Goal: Task Accomplishment & Management: Manage account settings

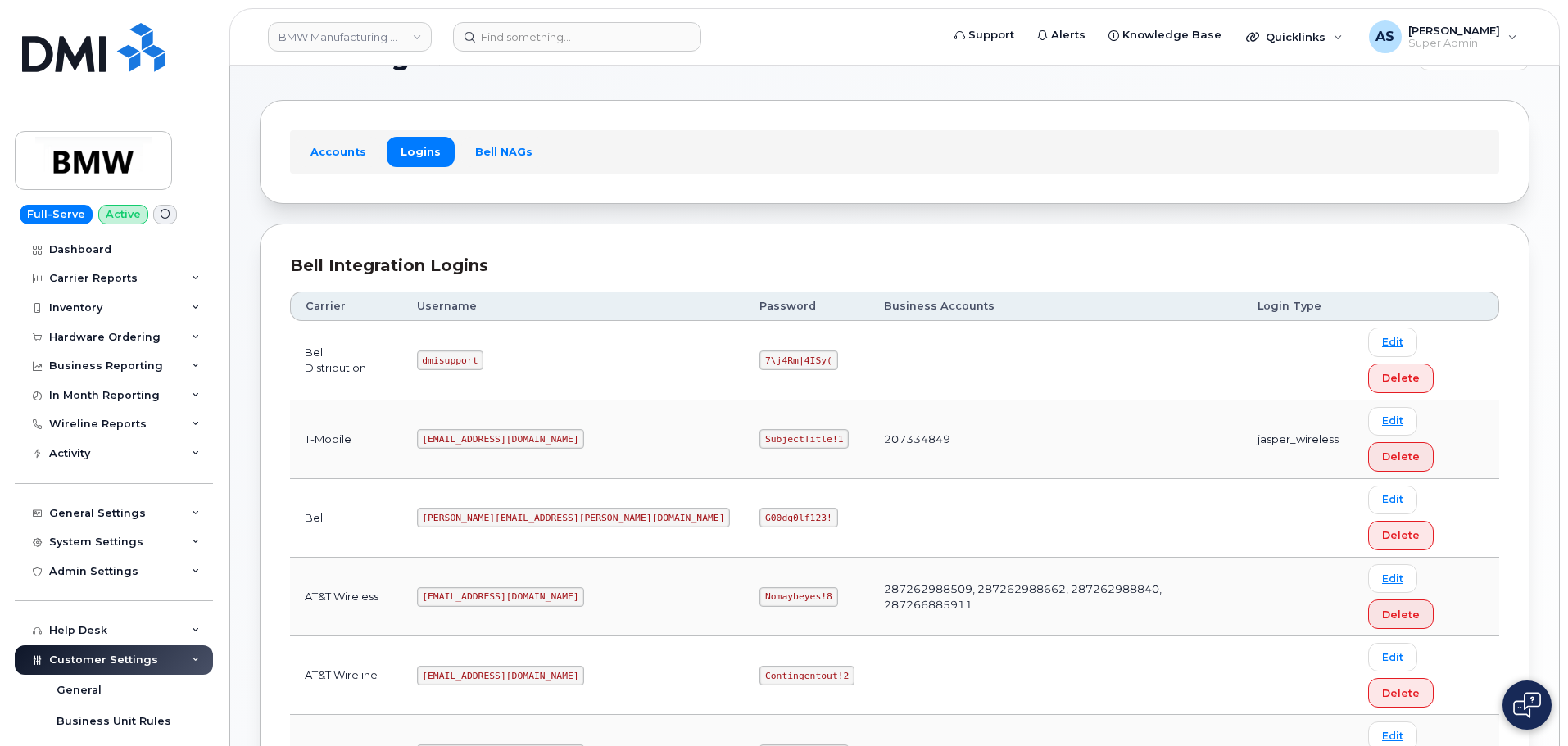
scroll to position [82, 0]
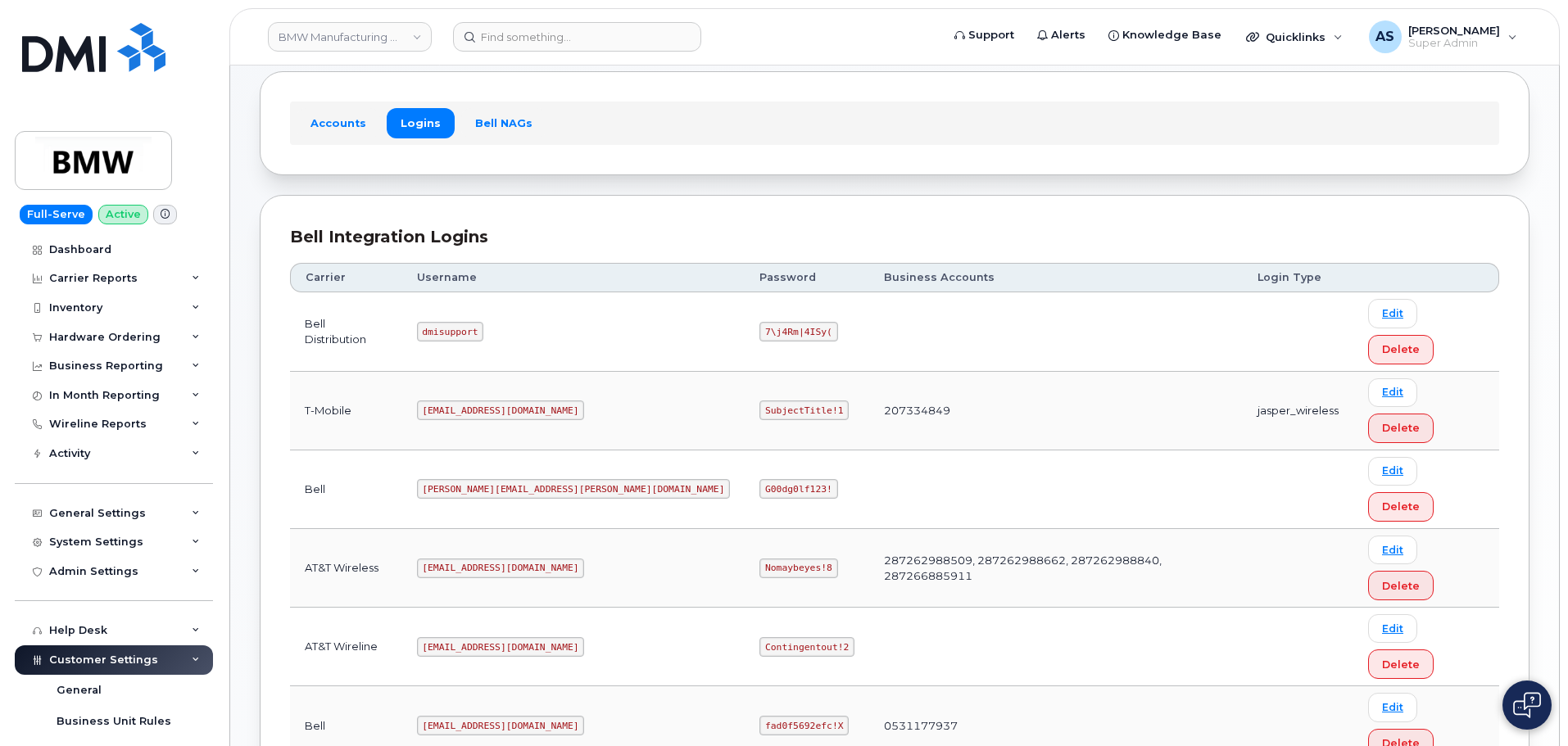
copy code "SubjectTitle!1"
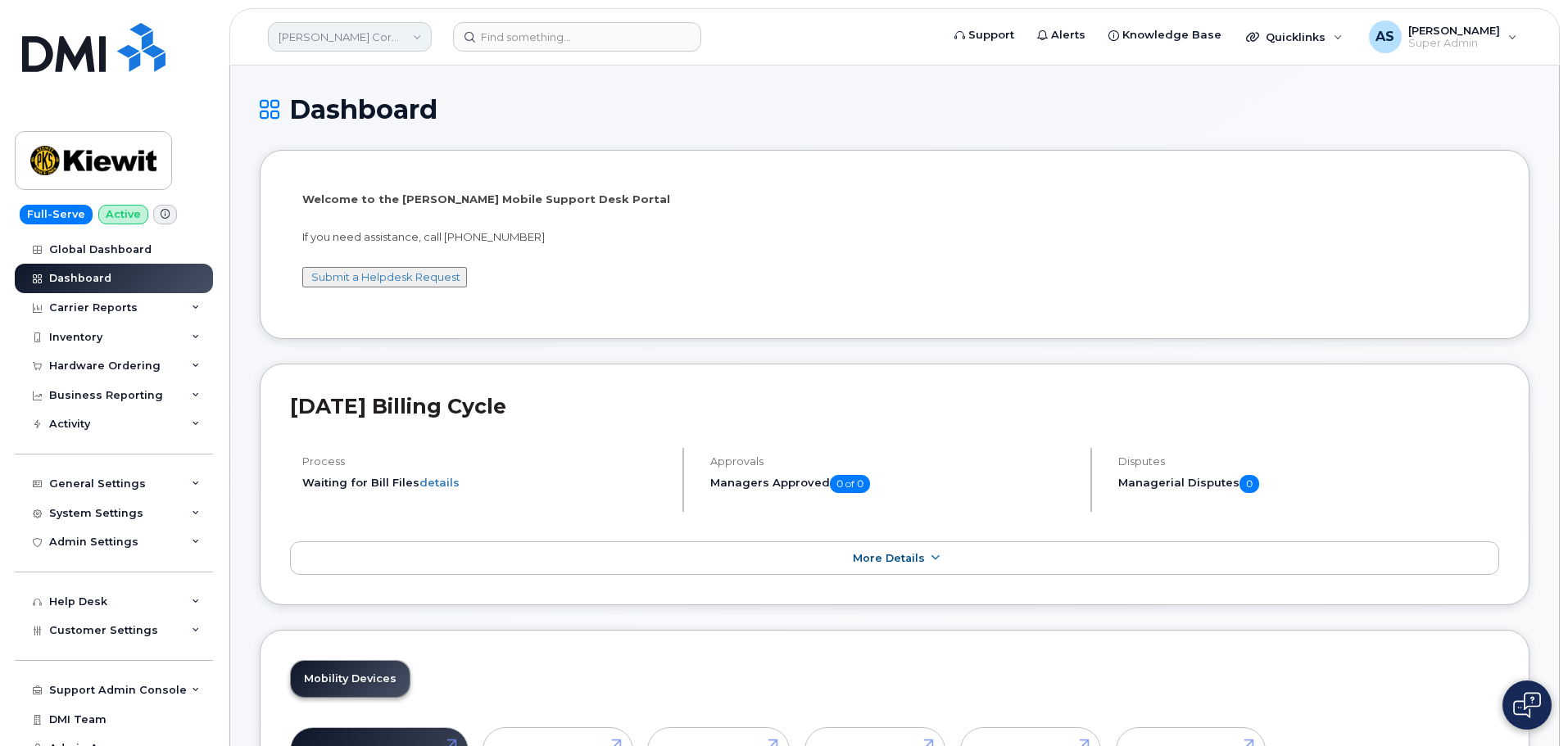
drag, startPoint x: 339, startPoint y: 38, endPoint x: 334, endPoint y: 45, distance: 8.6
click at [339, 37] on link "Kiewit Corporation" at bounding box center [350, 37] width 164 height 30
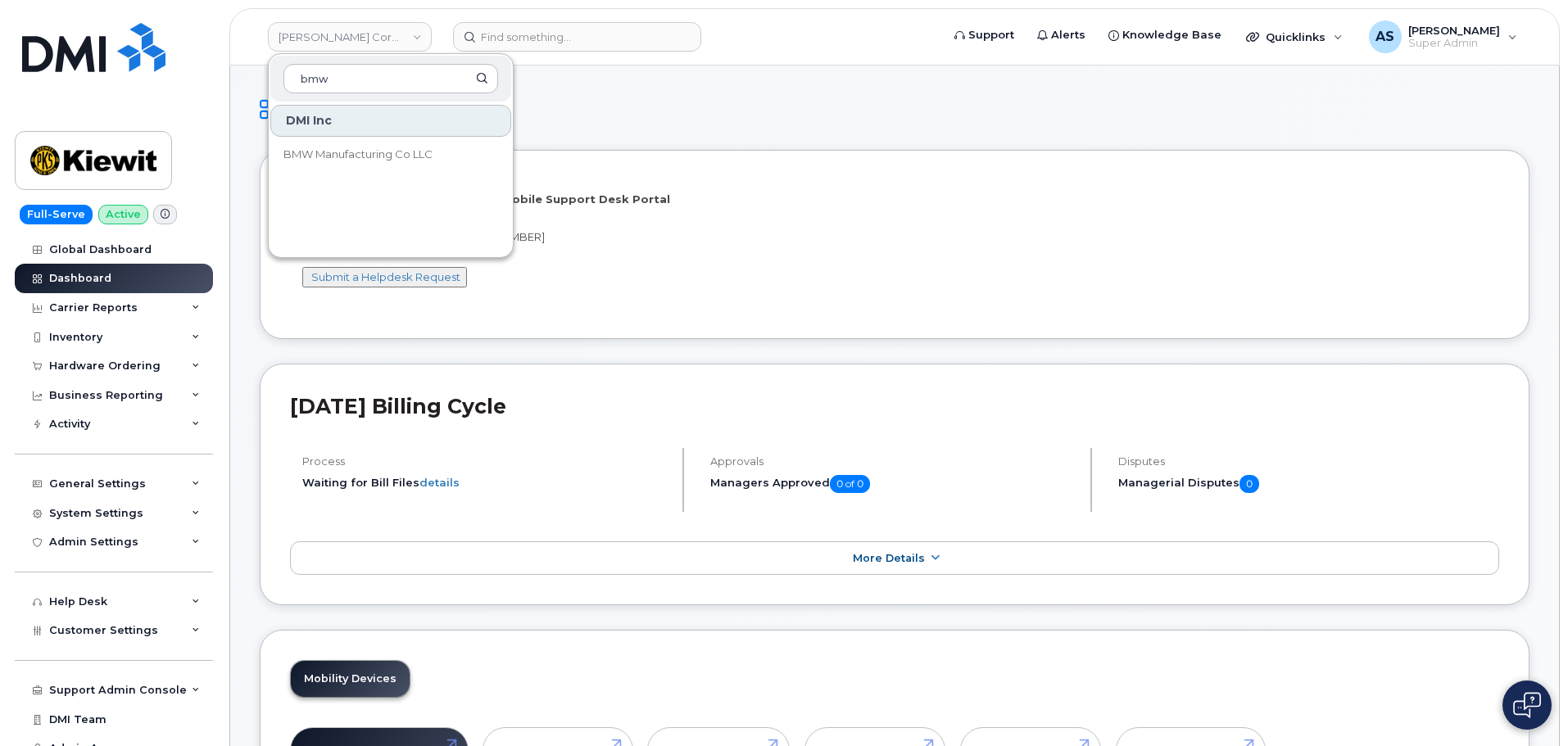
type input "bmw"
click at [391, 155] on span "BMW Manufacturing Co LLC" at bounding box center [358, 154] width 149 height 16
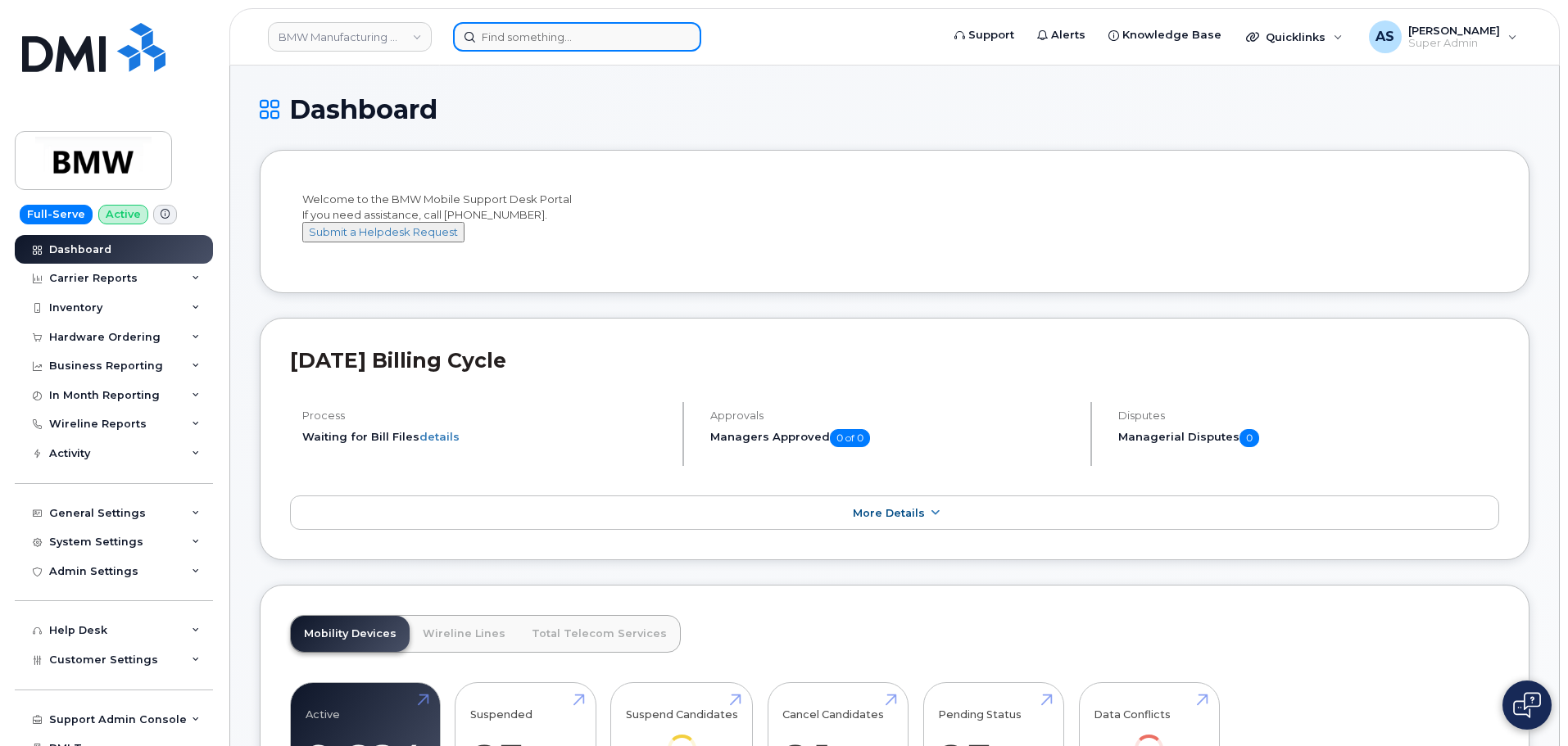
click at [522, 34] on input at bounding box center [577, 37] width 248 height 30
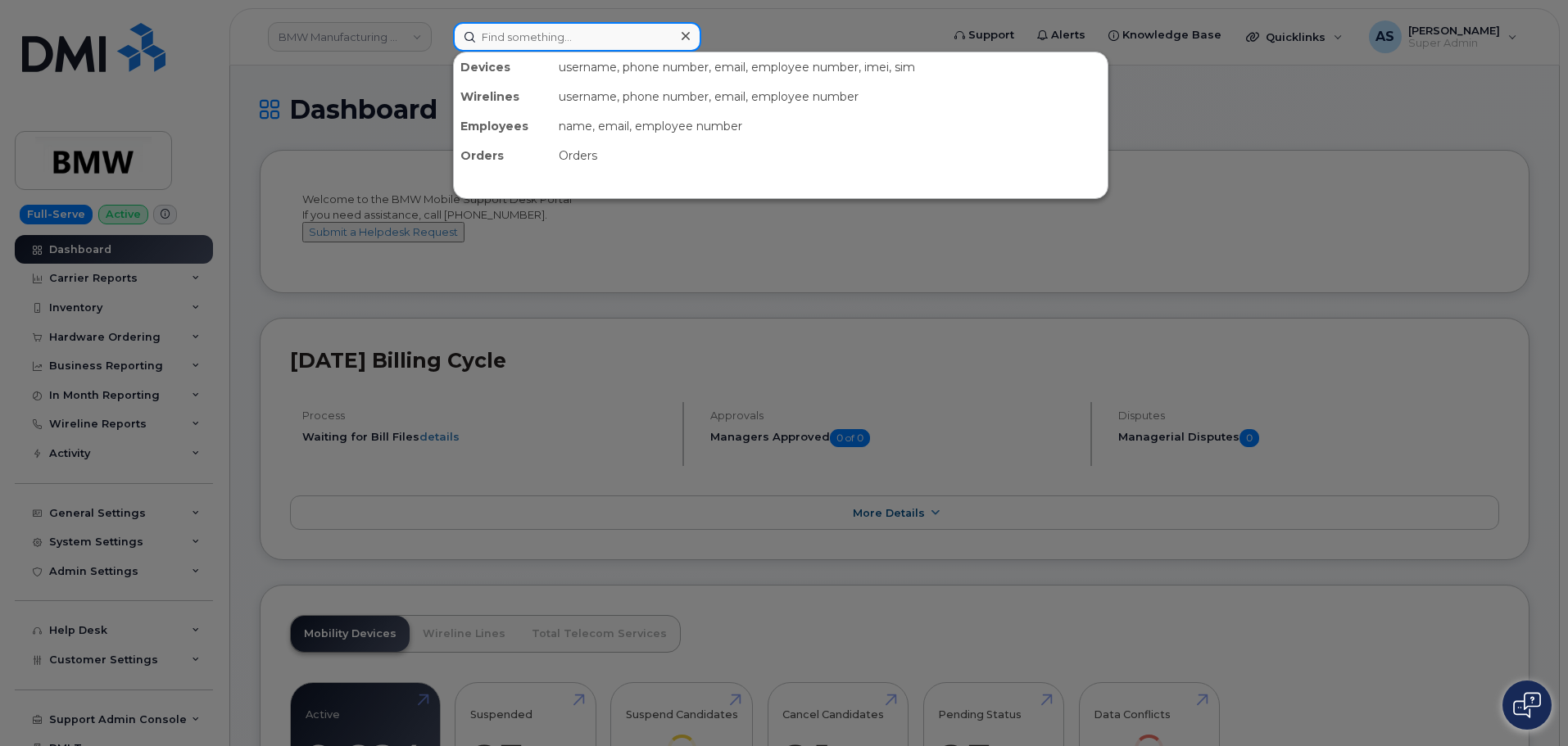
paste input "8647485574"
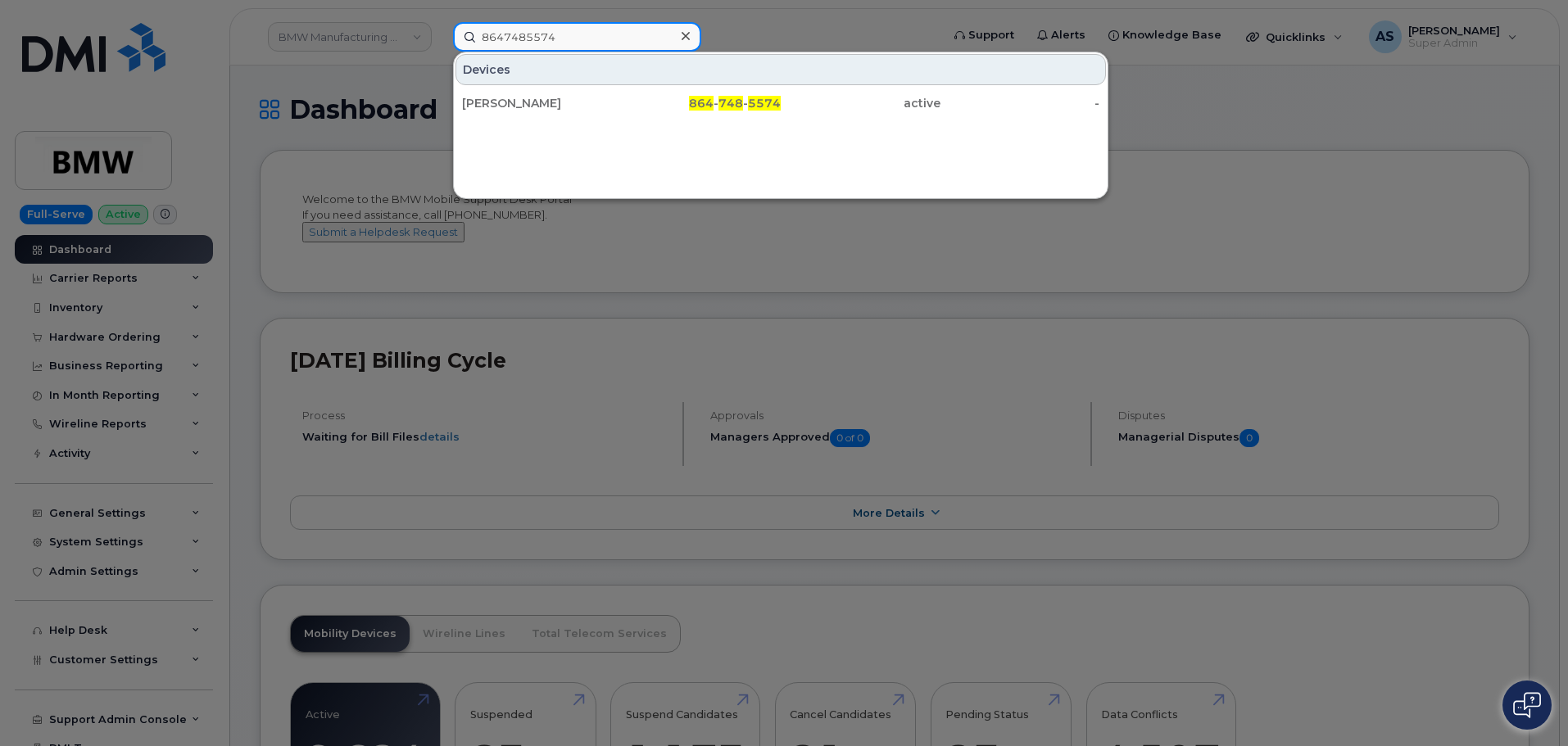
type input "8647485574"
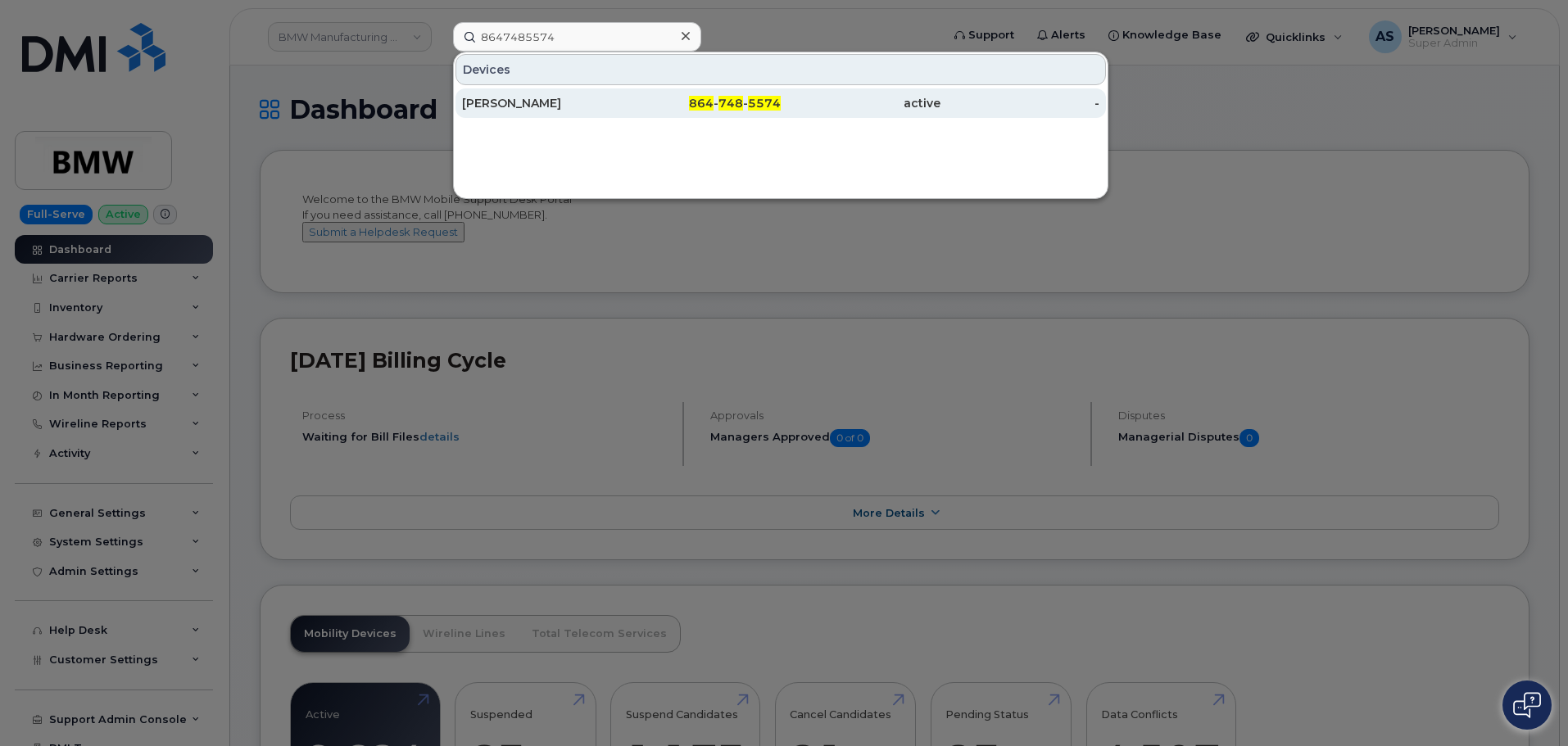
click at [652, 104] on div "864 - 748 - 5574" at bounding box center [702, 103] width 160 height 16
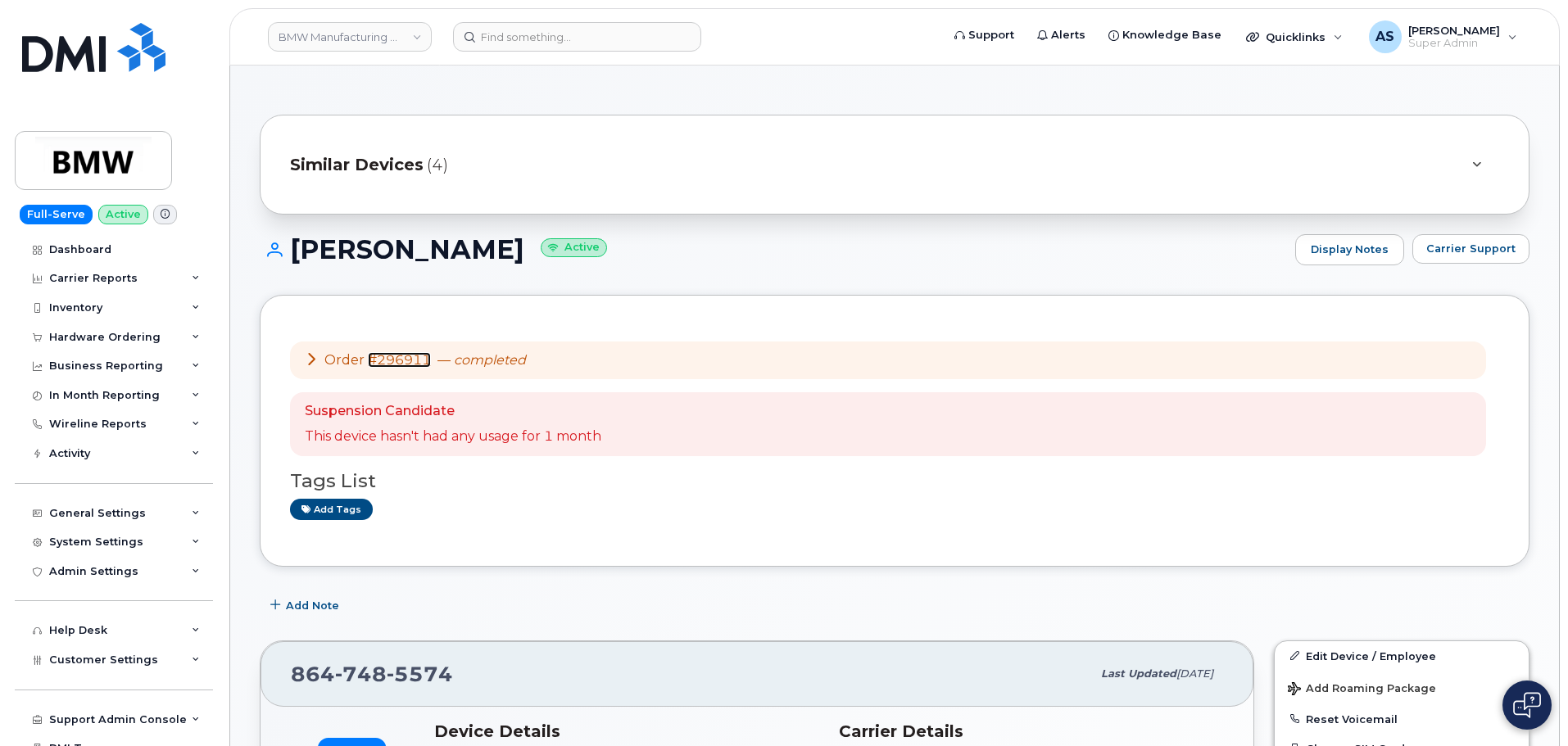
click at [394, 353] on link "#296911" at bounding box center [398, 360] width 63 height 15
click at [329, 40] on link "BMW Manufacturing Co LLC" at bounding box center [350, 37] width 164 height 30
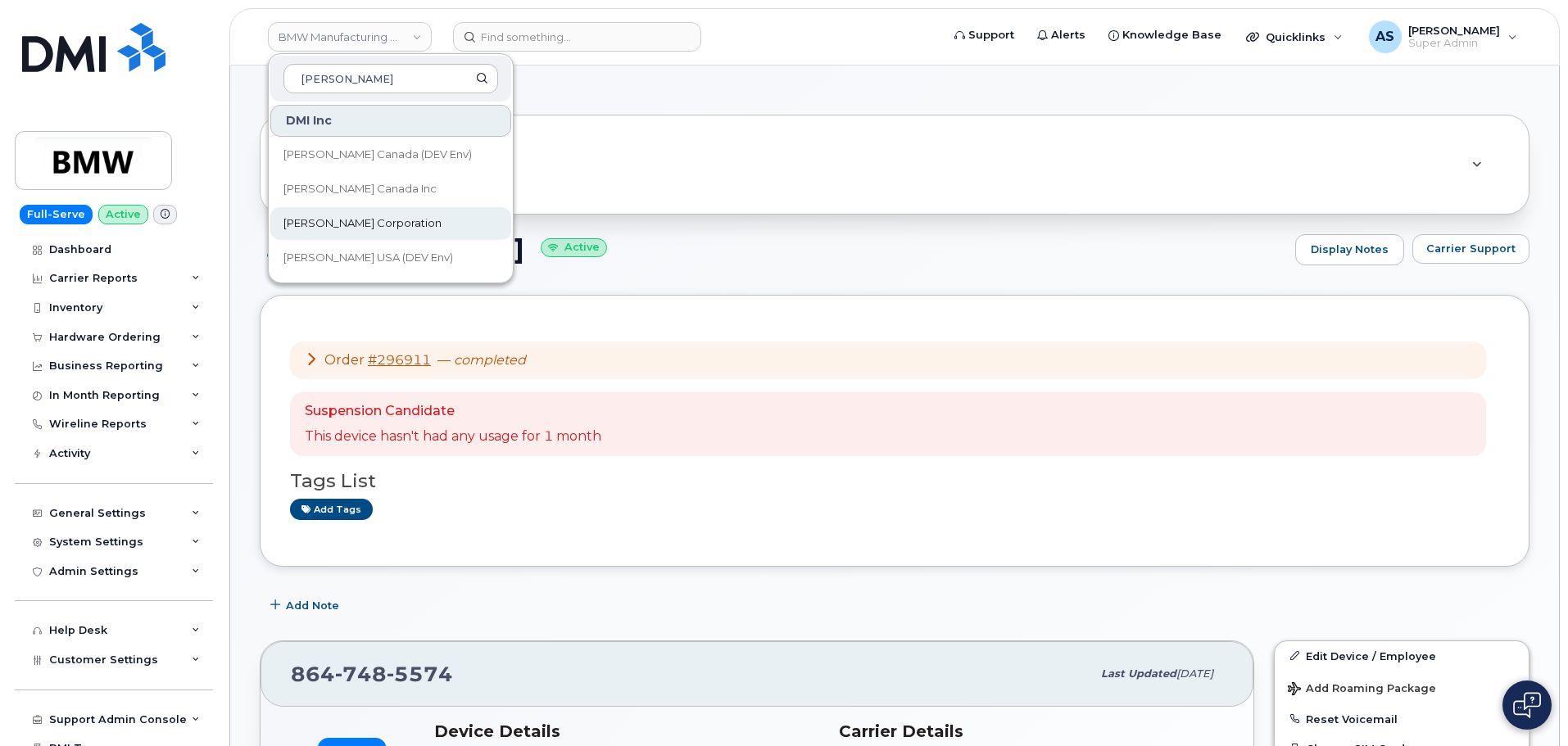
type input "kiewit"
click at [389, 228] on link "Kiewit Corporation" at bounding box center [391, 224] width 241 height 33
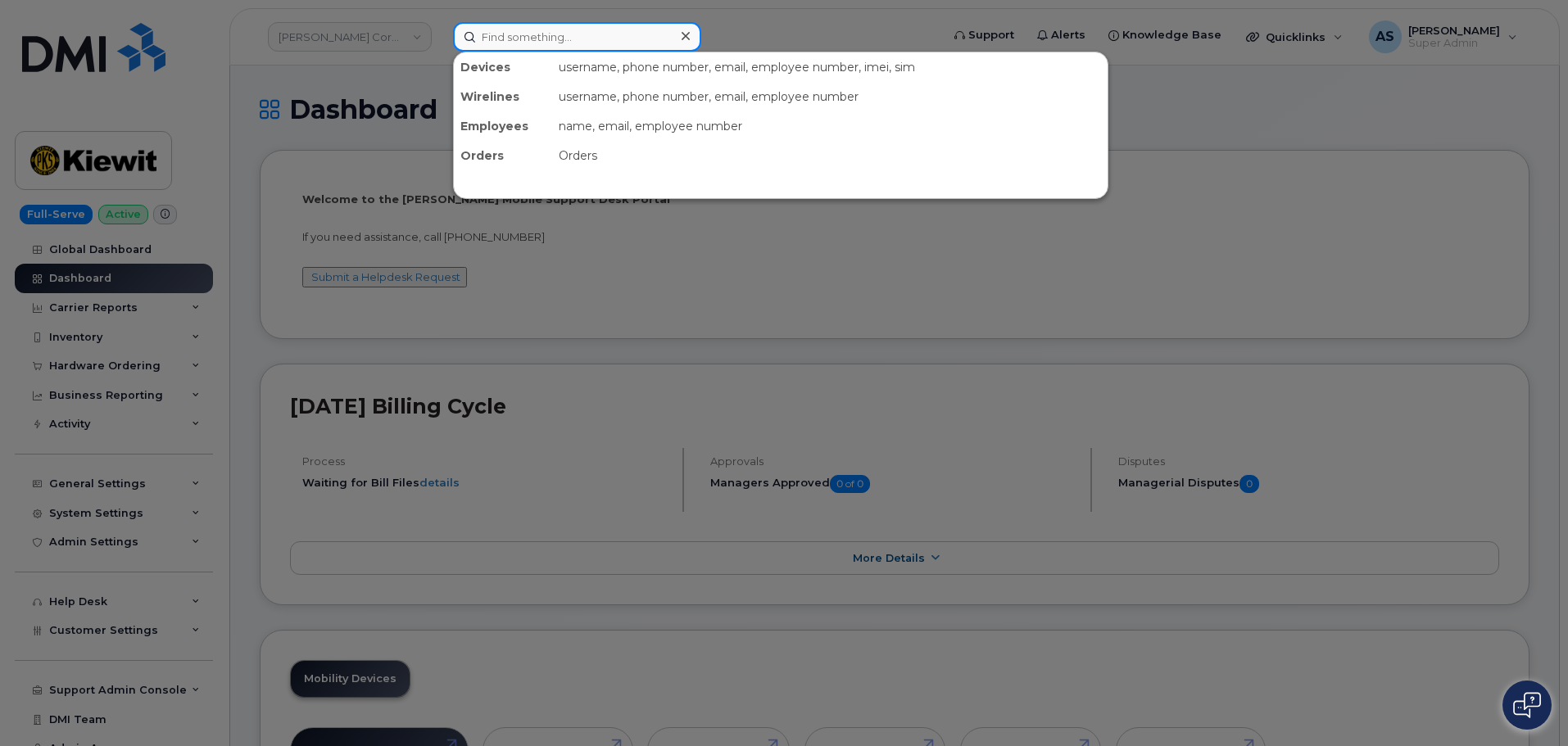
click at [524, 30] on input at bounding box center [577, 37] width 248 height 30
drag, startPoint x: 263, startPoint y: 120, endPoint x: 257, endPoint y: 217, distance: 97.2
click at [261, 118] on div at bounding box center [784, 373] width 1568 height 746
click at [569, 40] on input at bounding box center [577, 37] width 248 height 30
paste input "9034935557"
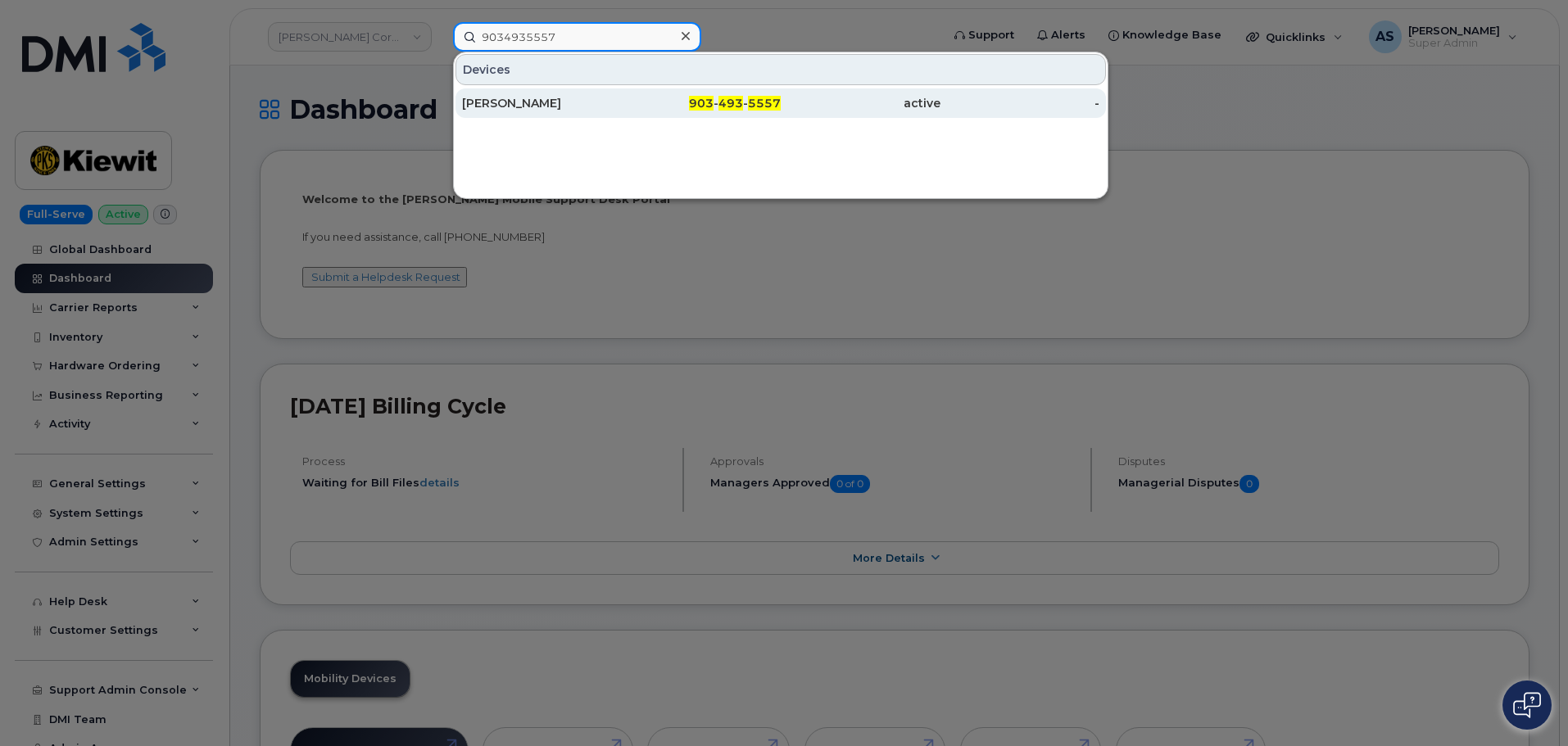
type input "9034935557"
click at [595, 104] on div "[PERSON_NAME]" at bounding box center [542, 103] width 160 height 16
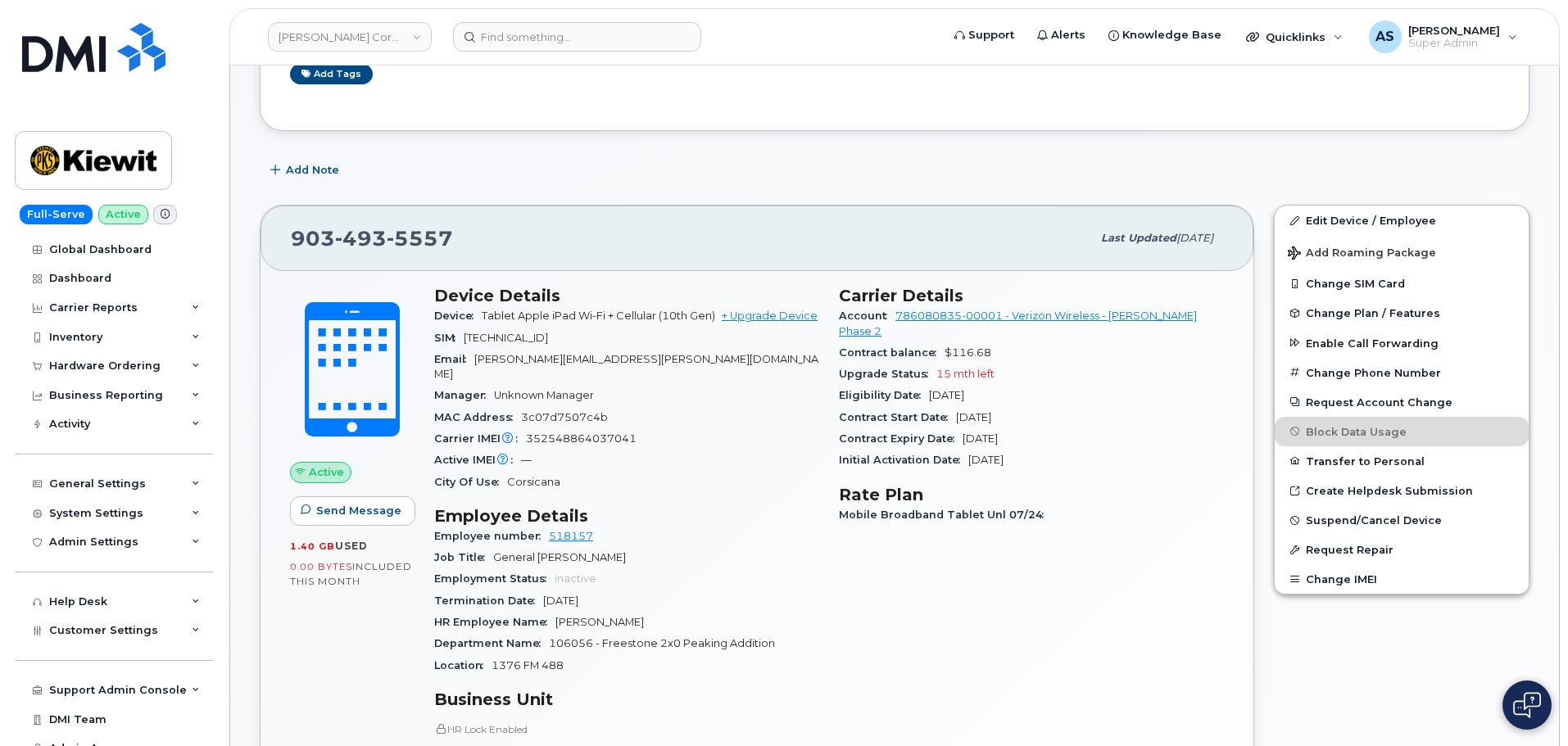
scroll to position [246, 0]
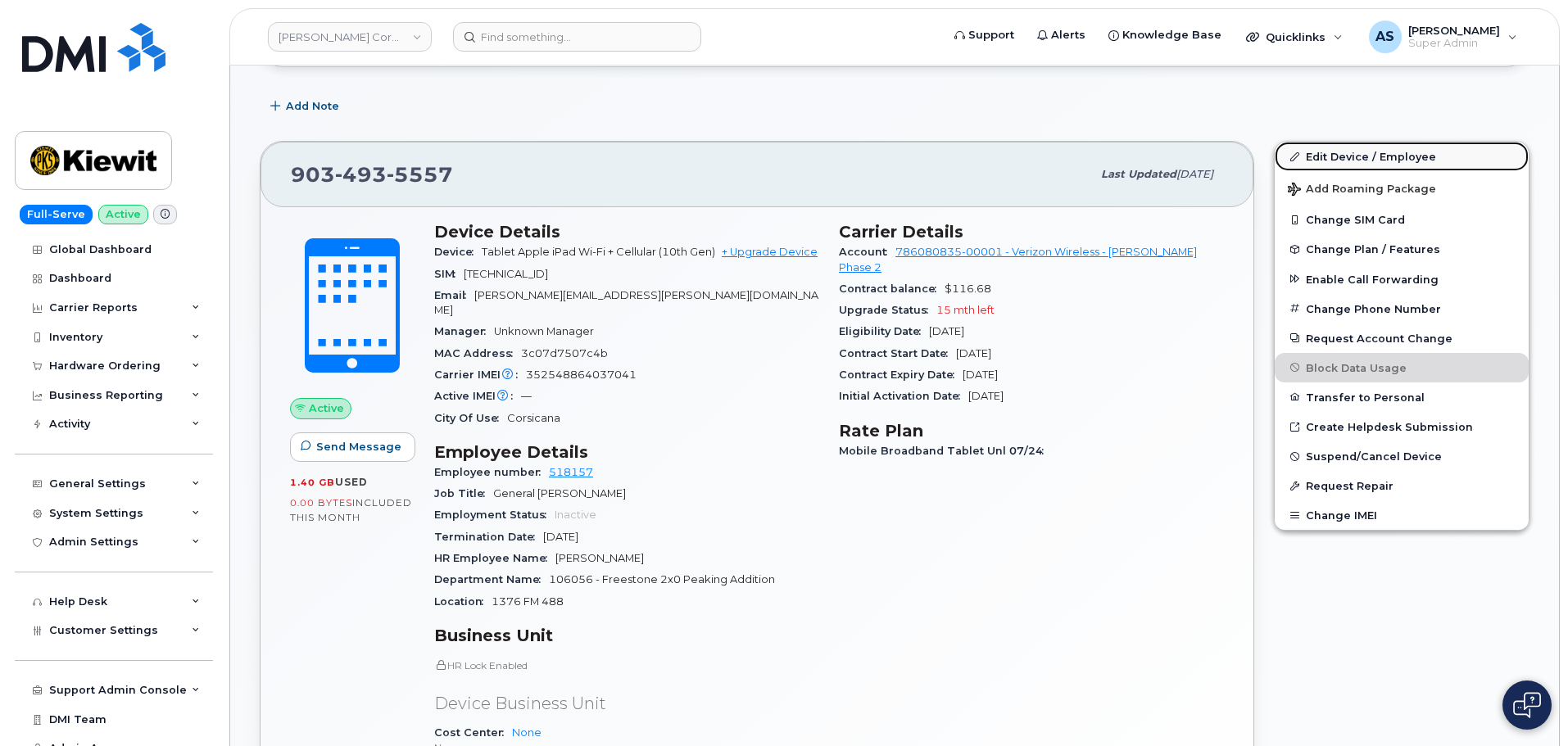
click at [1420, 160] on link "Edit Device / Employee" at bounding box center [1401, 156] width 254 height 30
click at [1424, 160] on link "Edit Device / Employee" at bounding box center [1401, 156] width 254 height 30
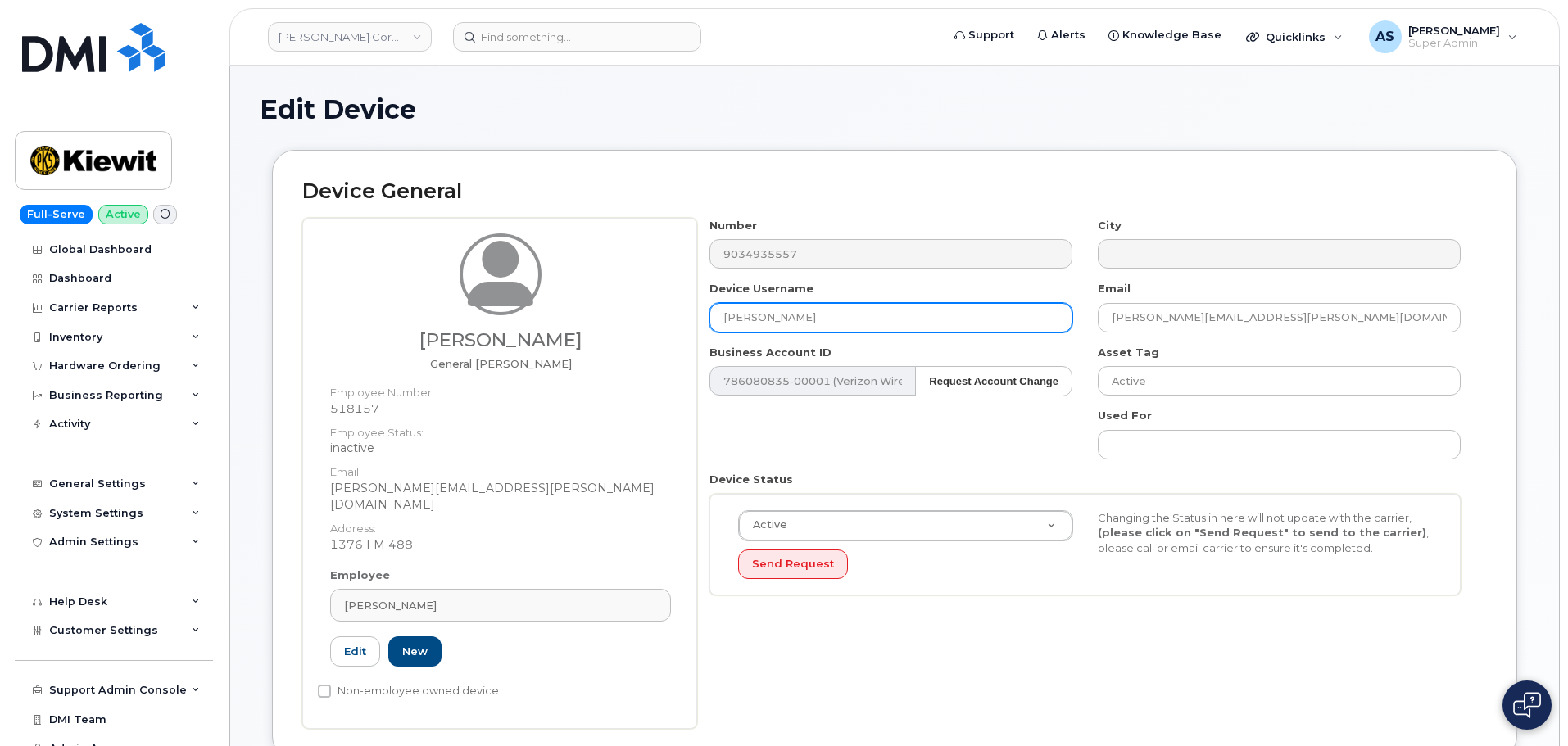
drag, startPoint x: 862, startPoint y: 323, endPoint x: 664, endPoint y: 285, distance: 201.6
click at [635, 302] on div "Ranulfo Andrade Jr General Foreman Employee Number: 518157 Employee Status: ina…" at bounding box center [894, 473] width 1184 height 511
paste input "genaro ganboa"
type input "genaro ganboa"
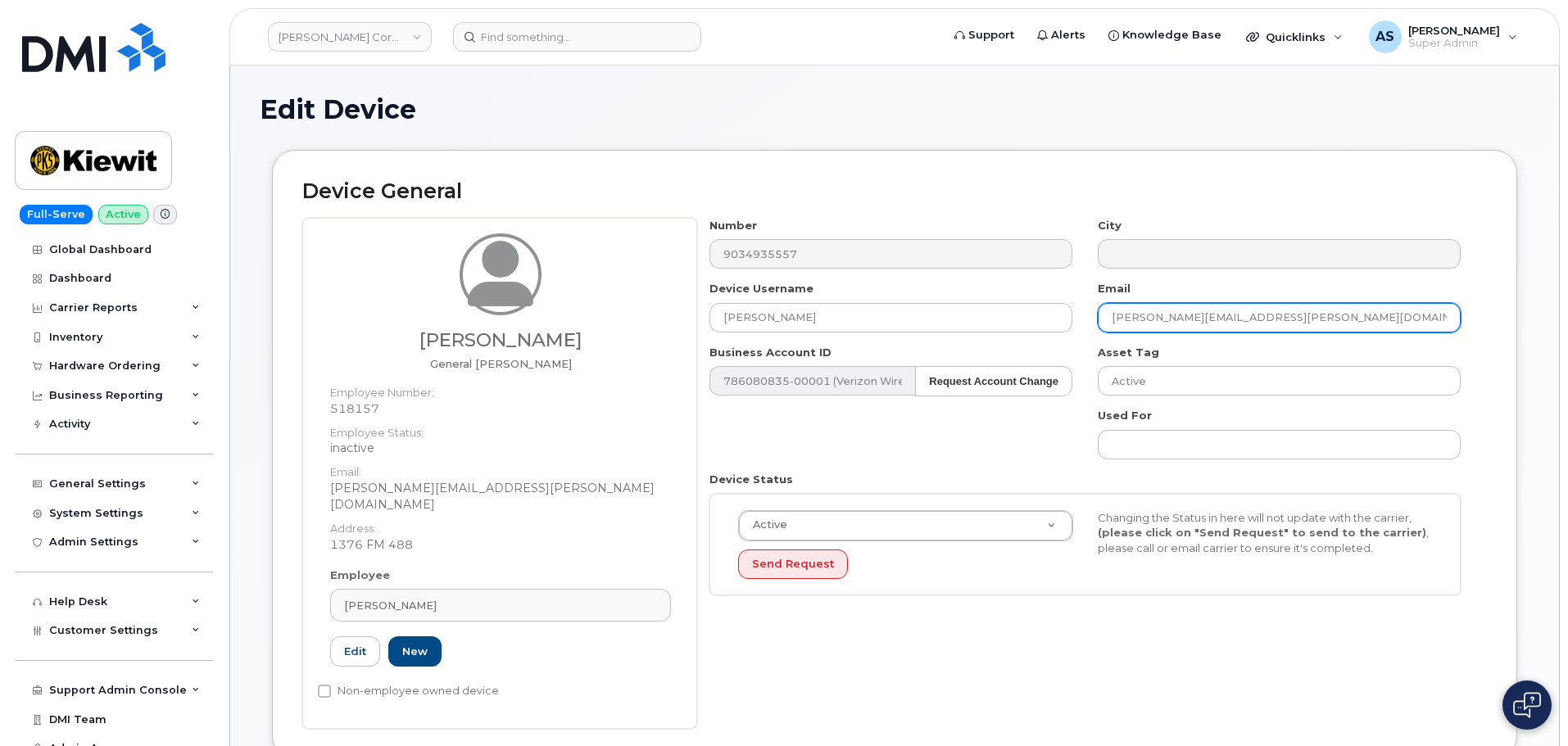
drag, startPoint x: 1351, startPoint y: 333, endPoint x: 1339, endPoint y: 331, distance: 12.2
click at [1339, 331] on div "Number 9034935557 City Device Username genaro ganboa Email RANULFO.ANDRADEJR@KI…" at bounding box center [1085, 413] width 776 height 390
drag, startPoint x: 1343, startPoint y: 323, endPoint x: 1153, endPoint y: 335, distance: 190.4
click at [949, 299] on div "Number 9034935557 City Device Username genaro ganboa Email RANULFO.ANDRADEJR@KI…" at bounding box center [1085, 413] width 776 height 390
click at [1352, 317] on input "RANULFO.ANDRADEJR@KIEWIT.COM" at bounding box center [1279, 317] width 363 height 30
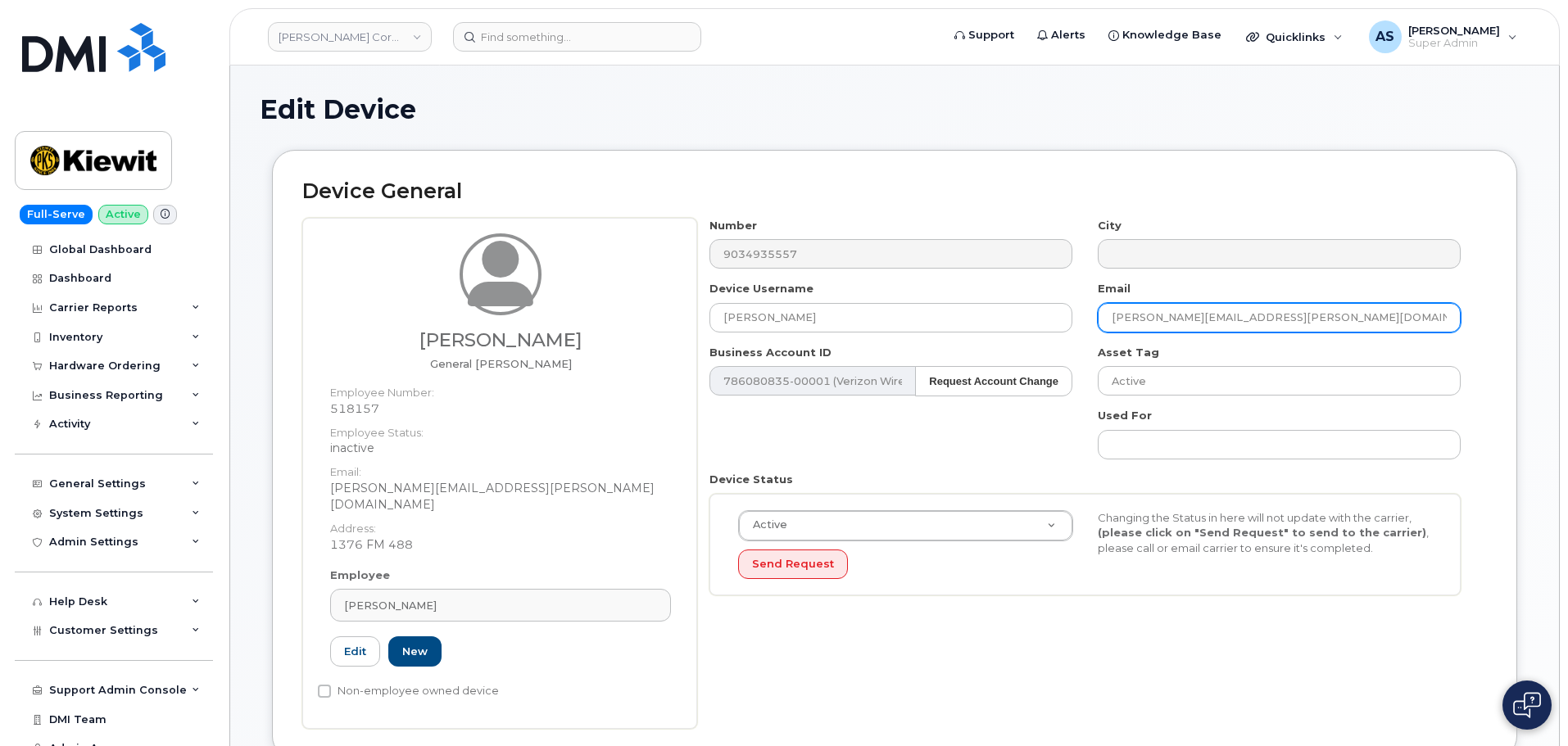
paste input "genaro.ganboa@kiewit.com"
type input "genaro.ganboa@kiewit.com"
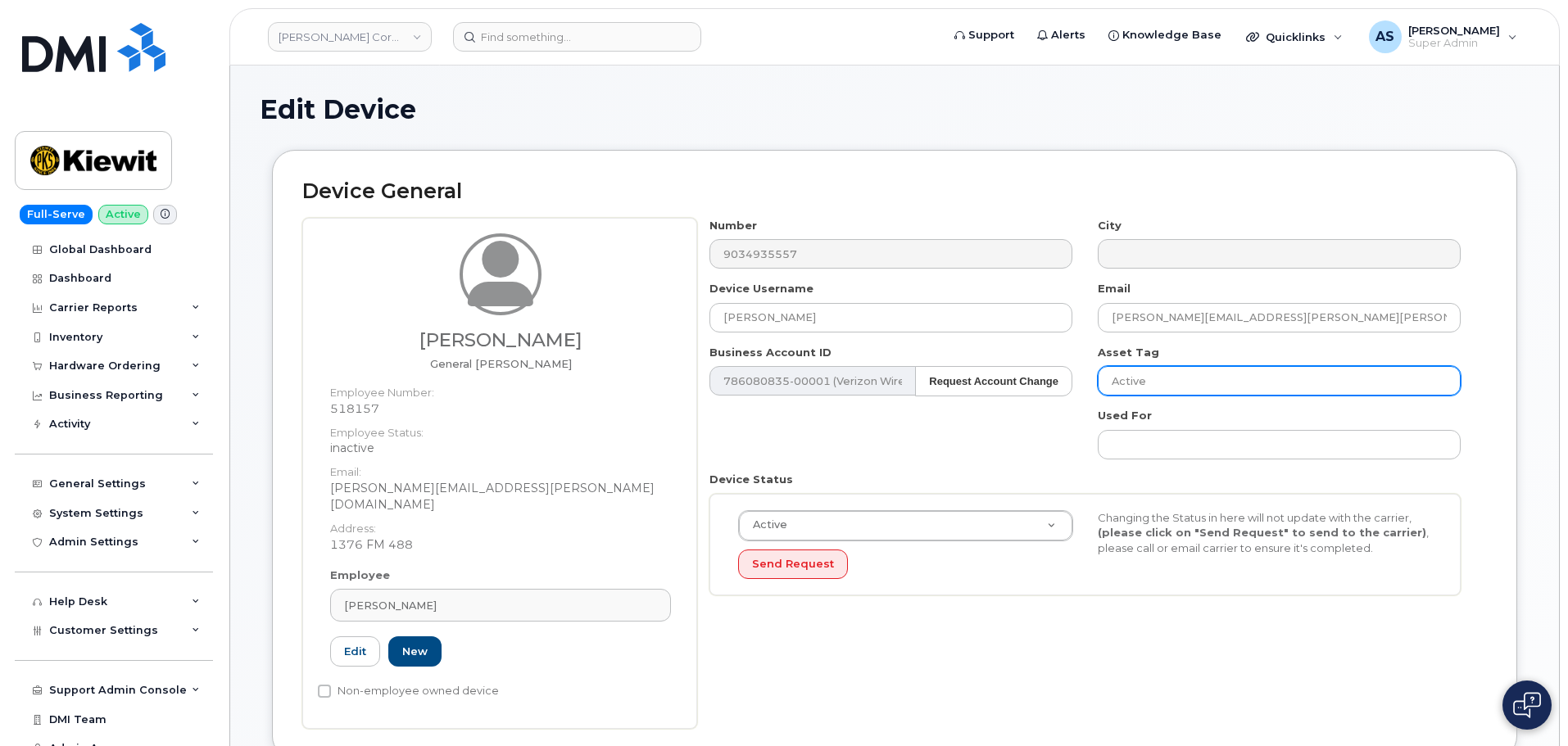
click at [1163, 378] on input "Active" at bounding box center [1279, 381] width 363 height 30
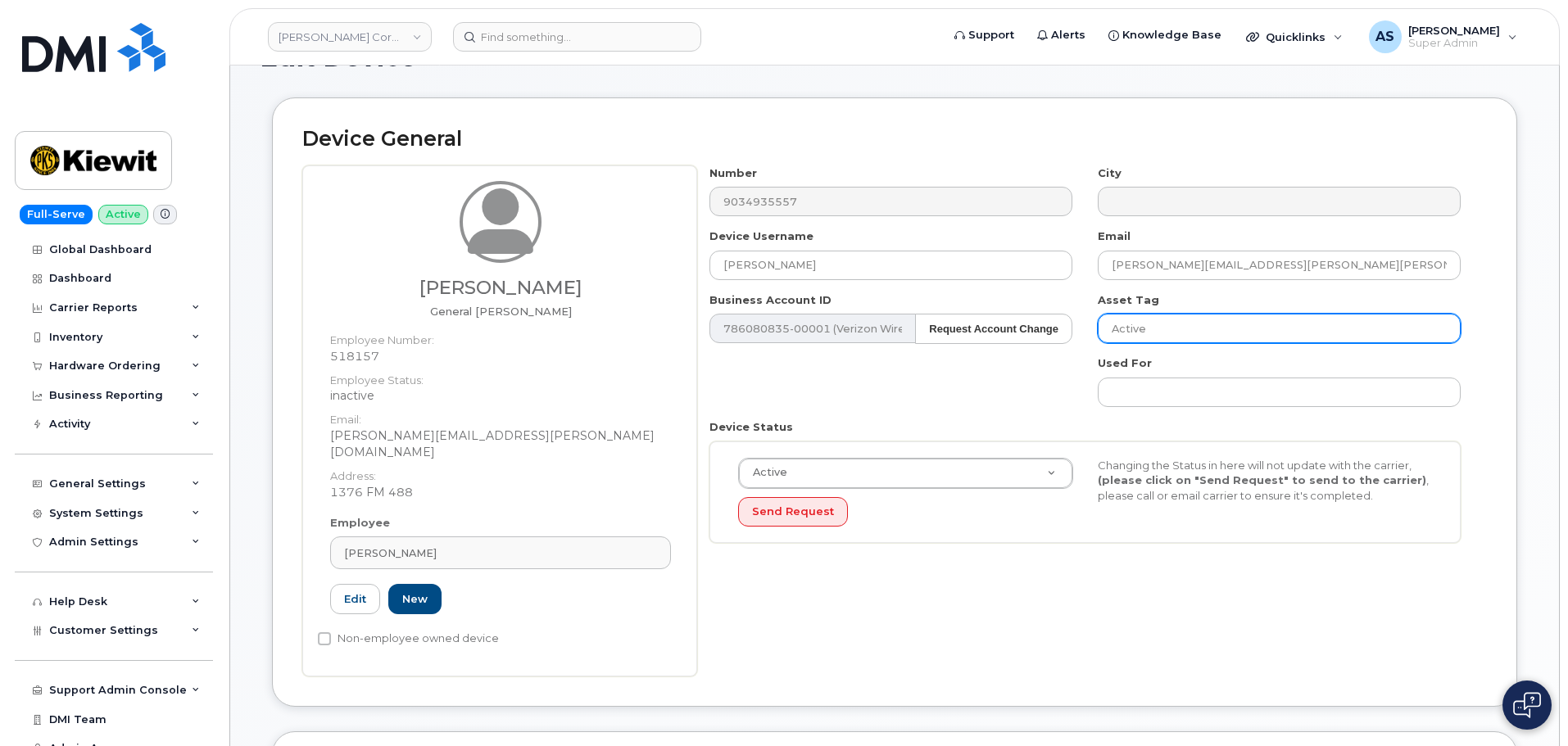
scroll to position [82, 0]
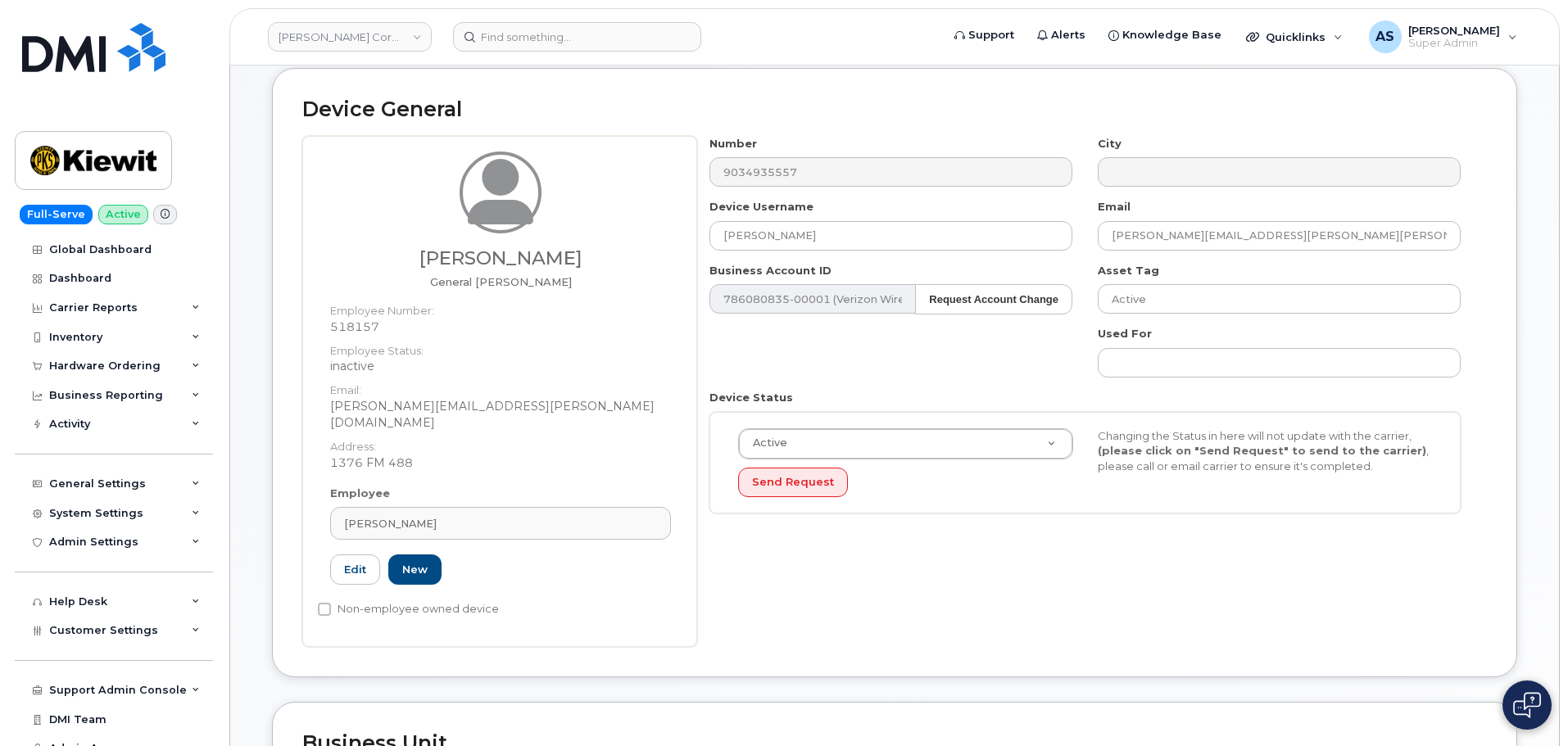
drag, startPoint x: 492, startPoint y: 498, endPoint x: 330, endPoint y: 489, distance: 162.2
click at [275, 493] on div "Device General Ranulfo Andrade Jr General Foreman Employee Number: 518157 Emplo…" at bounding box center [894, 372] width 1245 height 609
click at [368, 556] on link "Edit" at bounding box center [355, 569] width 50 height 30
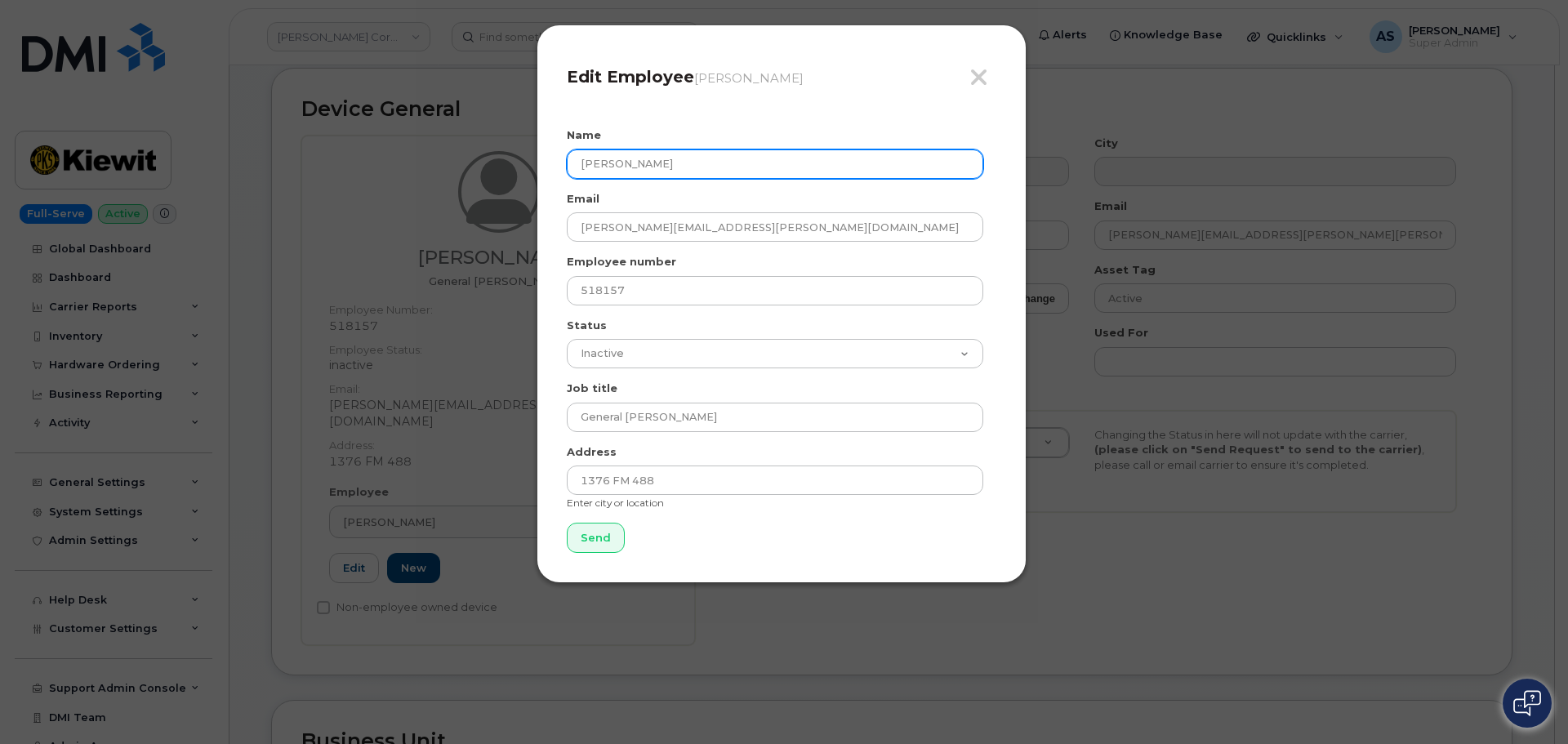
drag, startPoint x: 708, startPoint y: 162, endPoint x: 556, endPoint y: 165, distance: 152.0
click at [554, 167] on div "Close Edit Employee Ranulfo Andrade Jr Name Ranulfo Andrade Jr Email RANULFO.AN…" at bounding box center [782, 303] width 490 height 558
click at [718, 163] on input "Ranulfo Andrade Jr" at bounding box center [774, 163] width 416 height 30
click at [713, 168] on input "Ranulfo Andrade Jr" at bounding box center [774, 163] width 416 height 30
drag, startPoint x: 712, startPoint y: 166, endPoint x: 481, endPoint y: 174, distance: 231.1
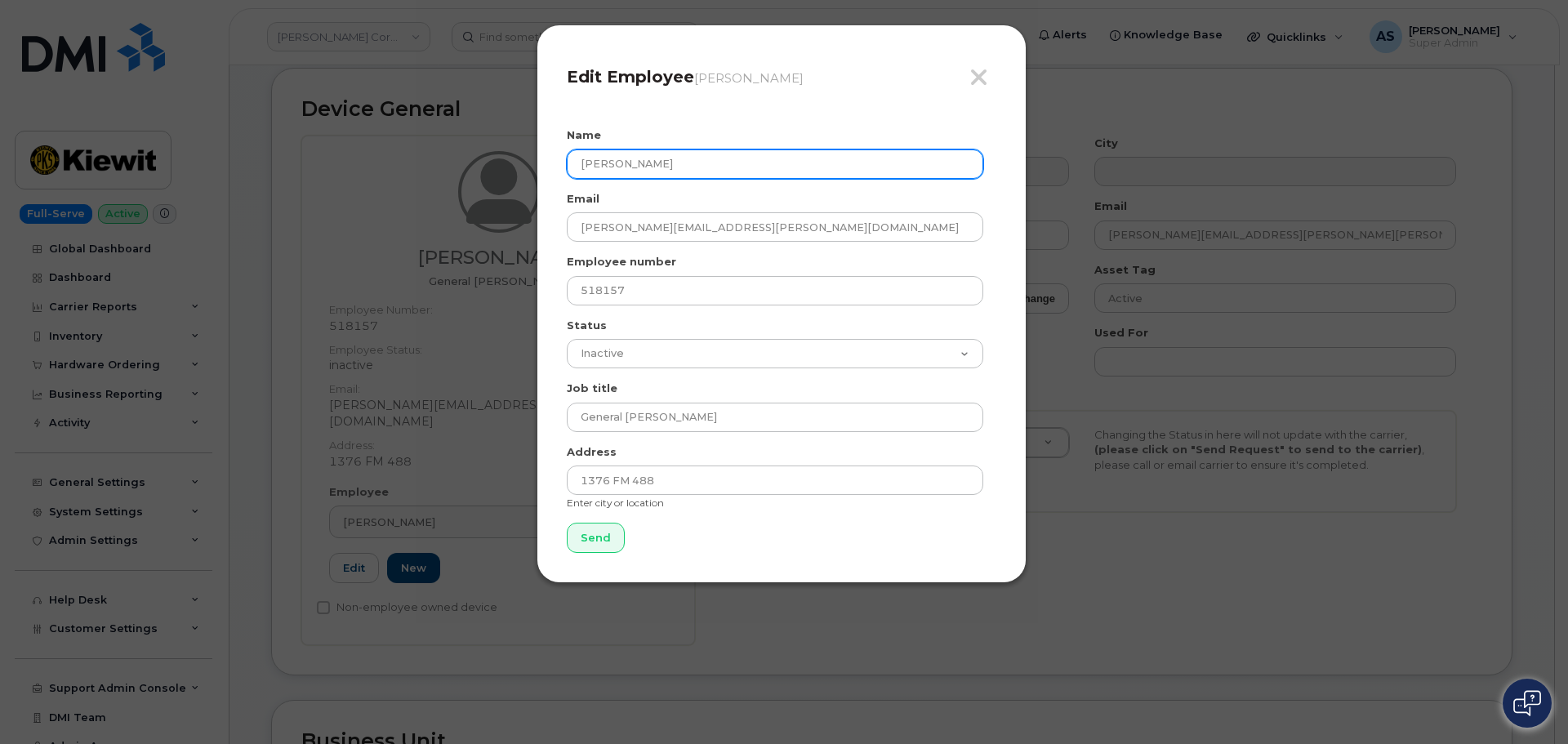
click at [483, 175] on div "Close Edit Employee Ranulfo Andrade Jr Name Ranulfo Andrade Jr Email RANULFO.AN…" at bounding box center [784, 372] width 1568 height 744
paste input "genaro ganboa"
type input "genaro ganboa"
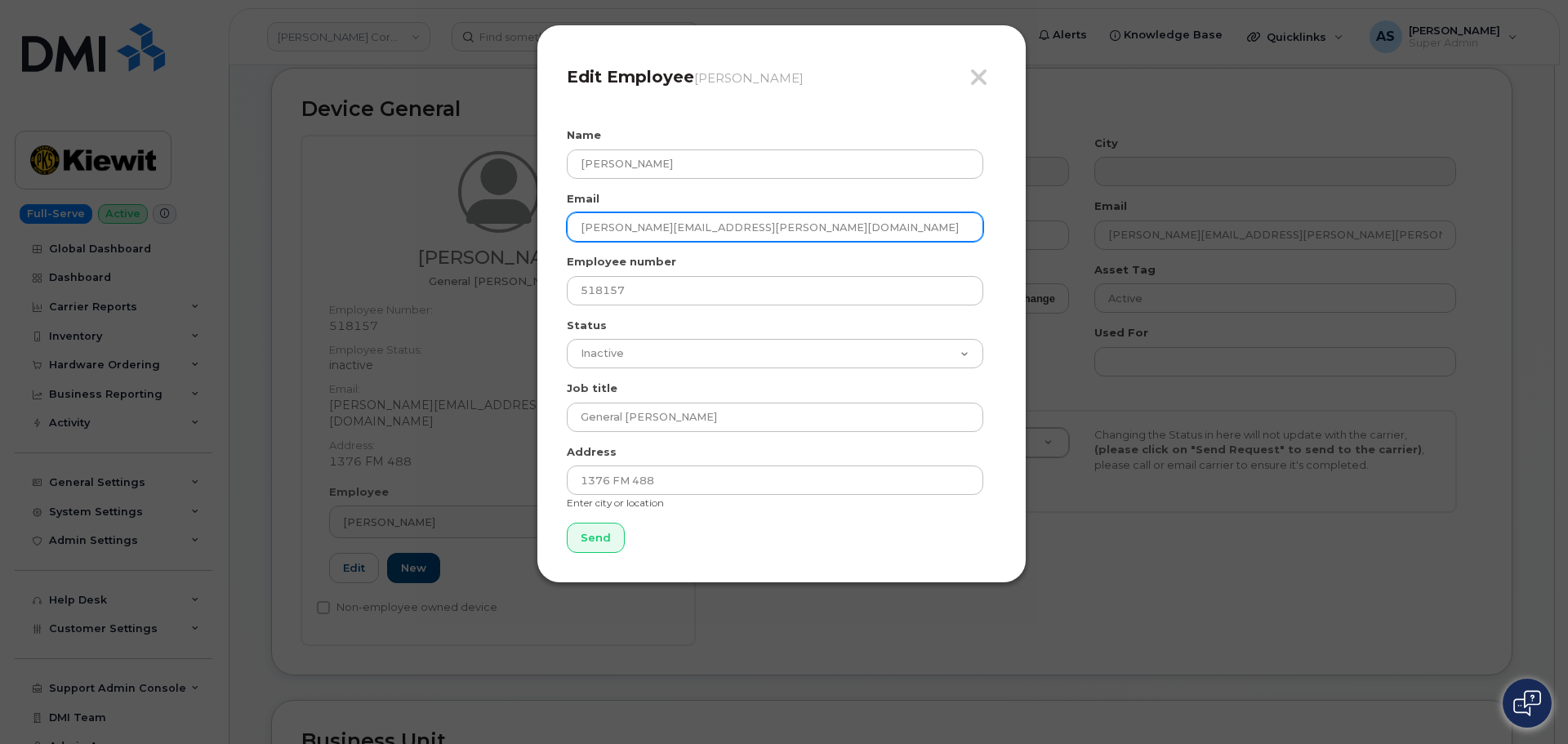
drag, startPoint x: 807, startPoint y: 224, endPoint x: 425, endPoint y: 230, distance: 382.0
click at [426, 230] on div "Close Edit Employee Ranulfo Andrade Jr Name genaro ganboa Email RANULFO.ANDRADE…" at bounding box center [784, 372] width 1568 height 744
paste input "genaro.ganboa@kiewit.com"
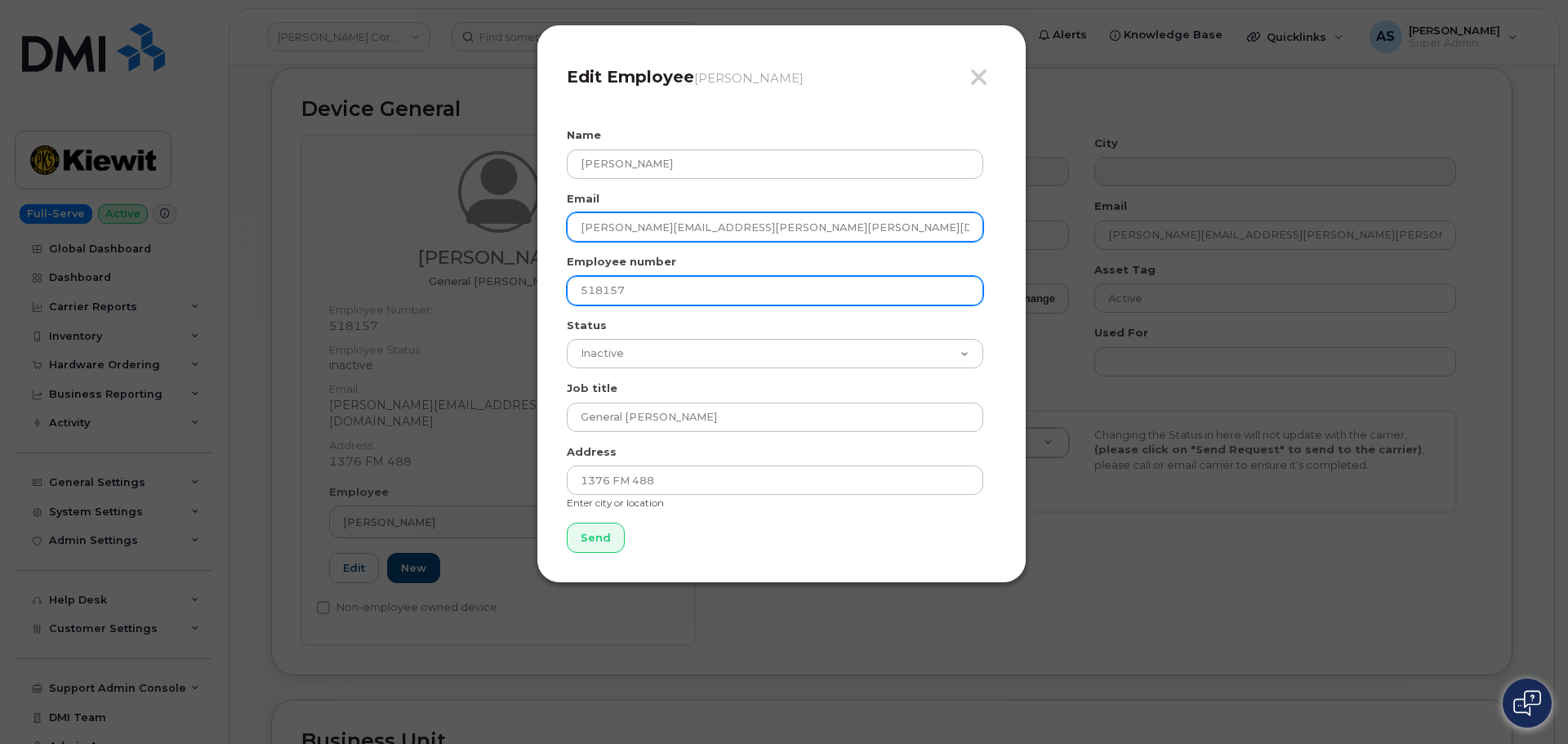
type input "genaro.ganboa@kiewit.com"
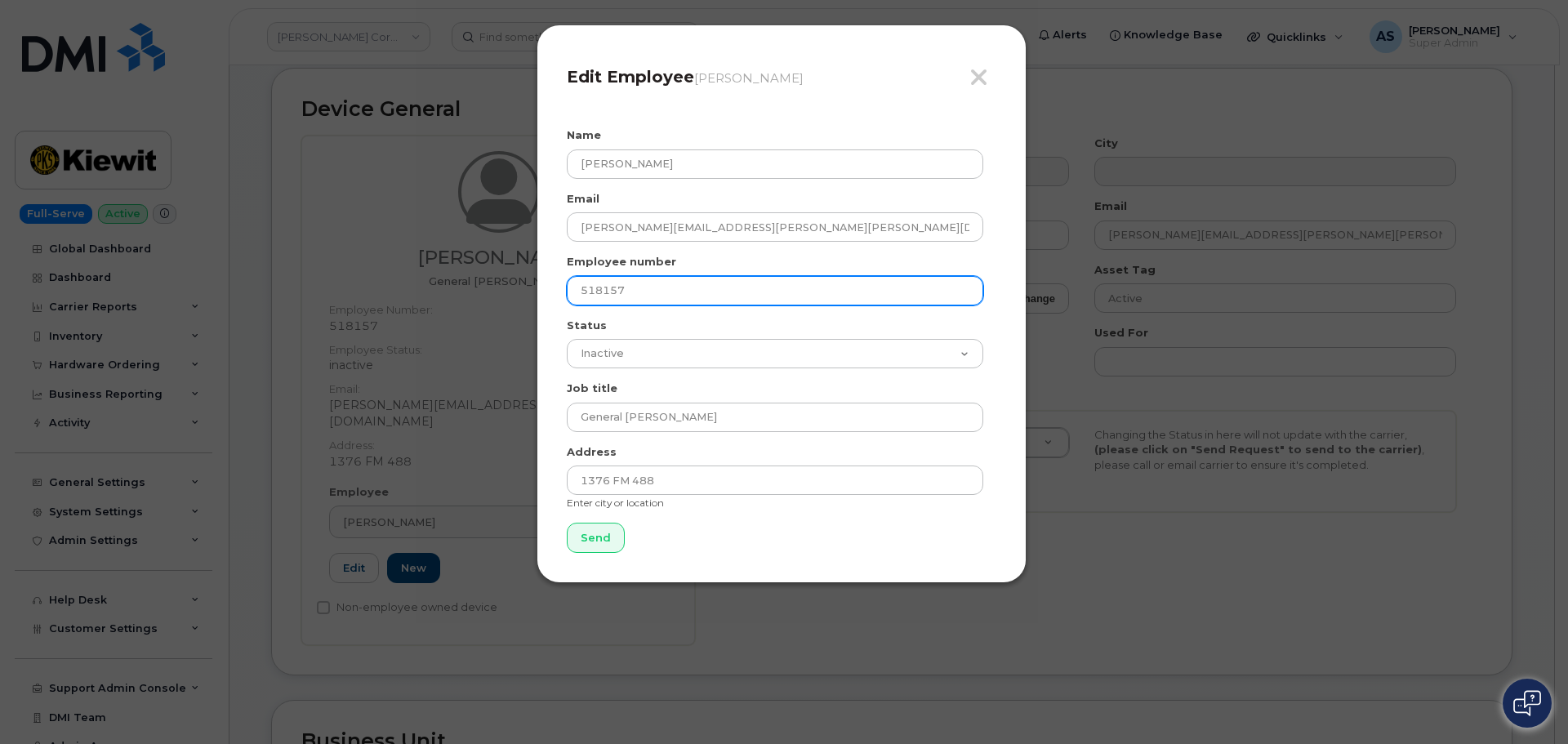
drag, startPoint x: 677, startPoint y: 290, endPoint x: 471, endPoint y: 283, distance: 206.1
click at [471, 284] on div "Close Edit Employee Ranulfo Andrade Jr Name genaro ganboa Email genaro.ganboa@k…" at bounding box center [784, 372] width 1568 height 744
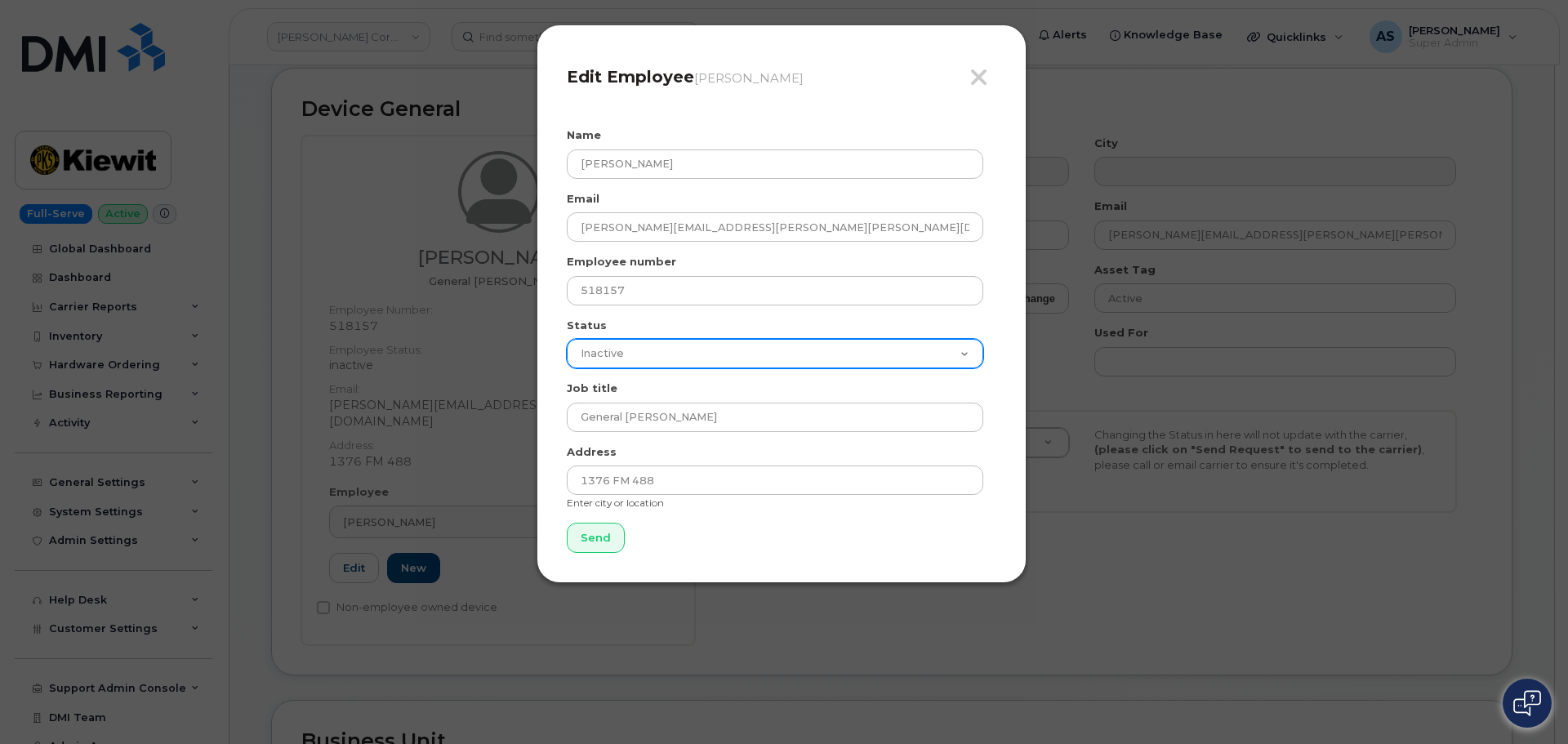
click at [944, 363] on select "Active On-Leave Long Term Short Term Maternity Leave Temp Layoff Inactive" at bounding box center [774, 353] width 416 height 30
select select "active"
click at [566, 338] on select "Active On-Leave Long Term Short Term Maternity Leave Temp Layoff Inactive" at bounding box center [774, 353] width 416 height 30
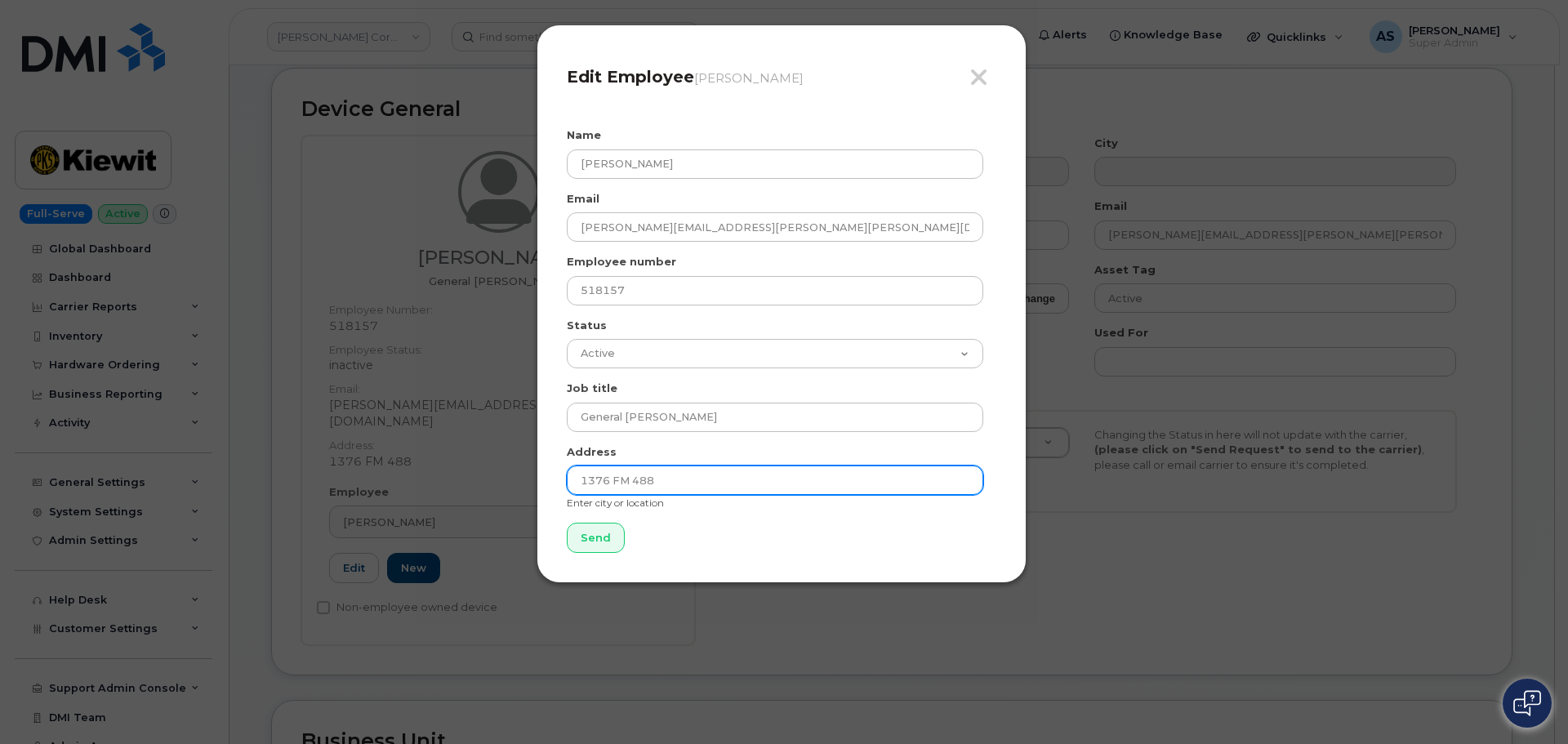
click at [702, 481] on input "1376 FM 488" at bounding box center [774, 480] width 416 height 30
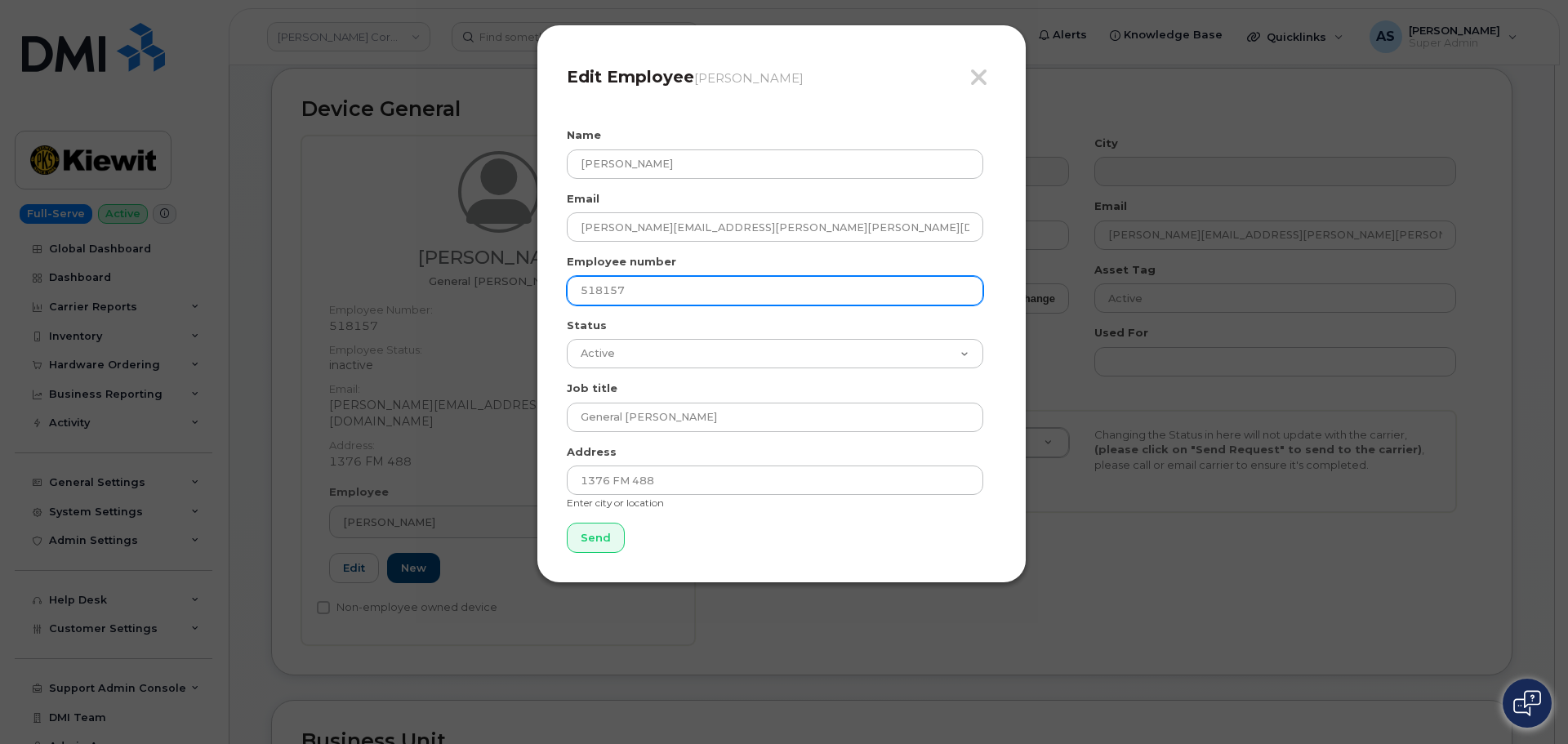
drag, startPoint x: 674, startPoint y: 291, endPoint x: 370, endPoint y: 262, distance: 305.4
click at [370, 262] on div "Close Edit Employee Ranulfo Andrade Jr Name genaro ganboa Email genaro.ganboa@k…" at bounding box center [784, 372] width 1568 height 744
click at [650, 285] on input "518157" at bounding box center [774, 290] width 416 height 30
drag, startPoint x: 650, startPoint y: 285, endPoint x: 523, endPoint y: 274, distance: 127.5
click at [524, 274] on div "Close Edit Employee Ranulfo Andrade Jr Name genaro ganboa Email genaro.ganboa@k…" at bounding box center [784, 372] width 1568 height 744
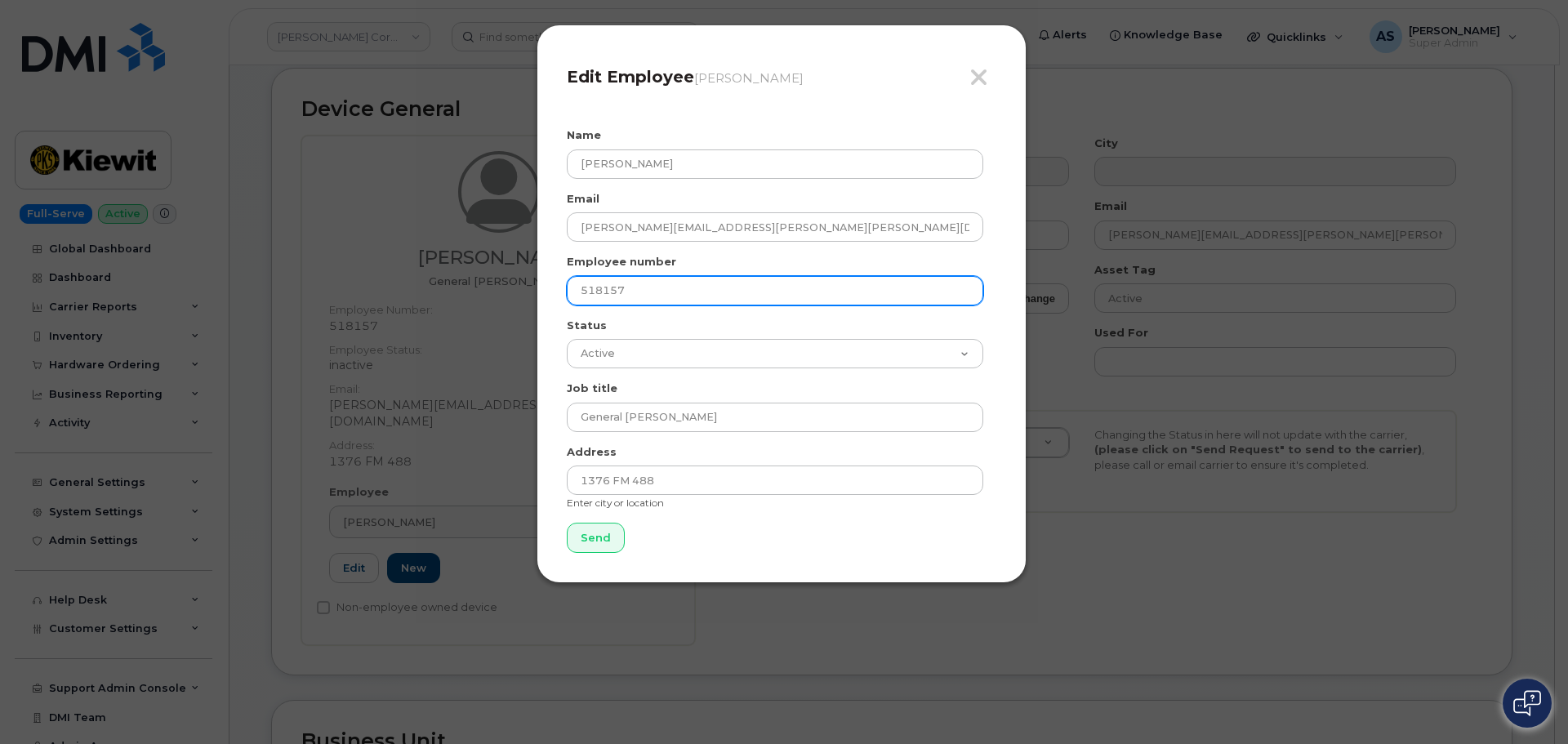
paste input "78769"
type input "578769"
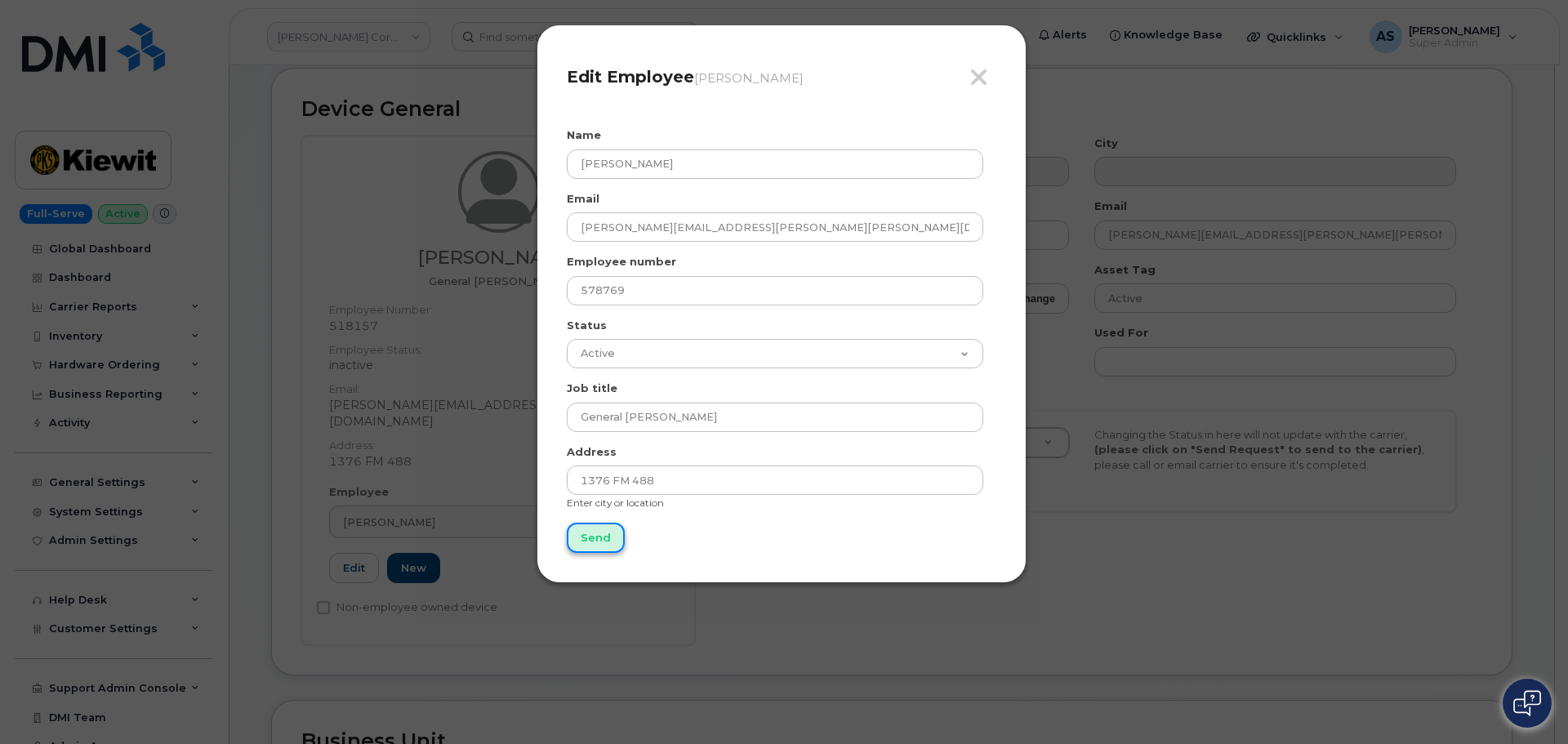
click at [609, 533] on input "Send" at bounding box center [595, 537] width 58 height 30
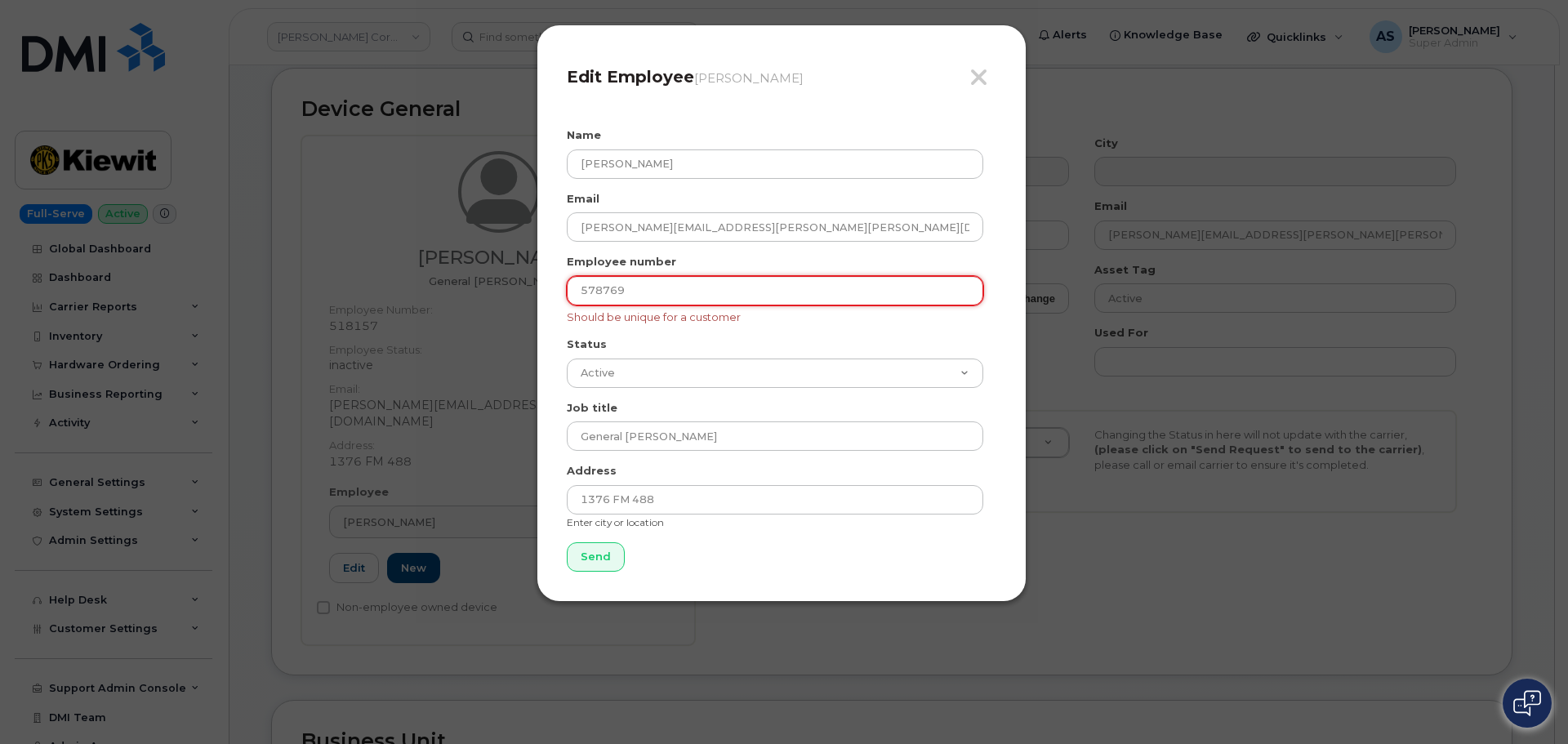
click at [672, 289] on input "578769" at bounding box center [774, 290] width 416 height 30
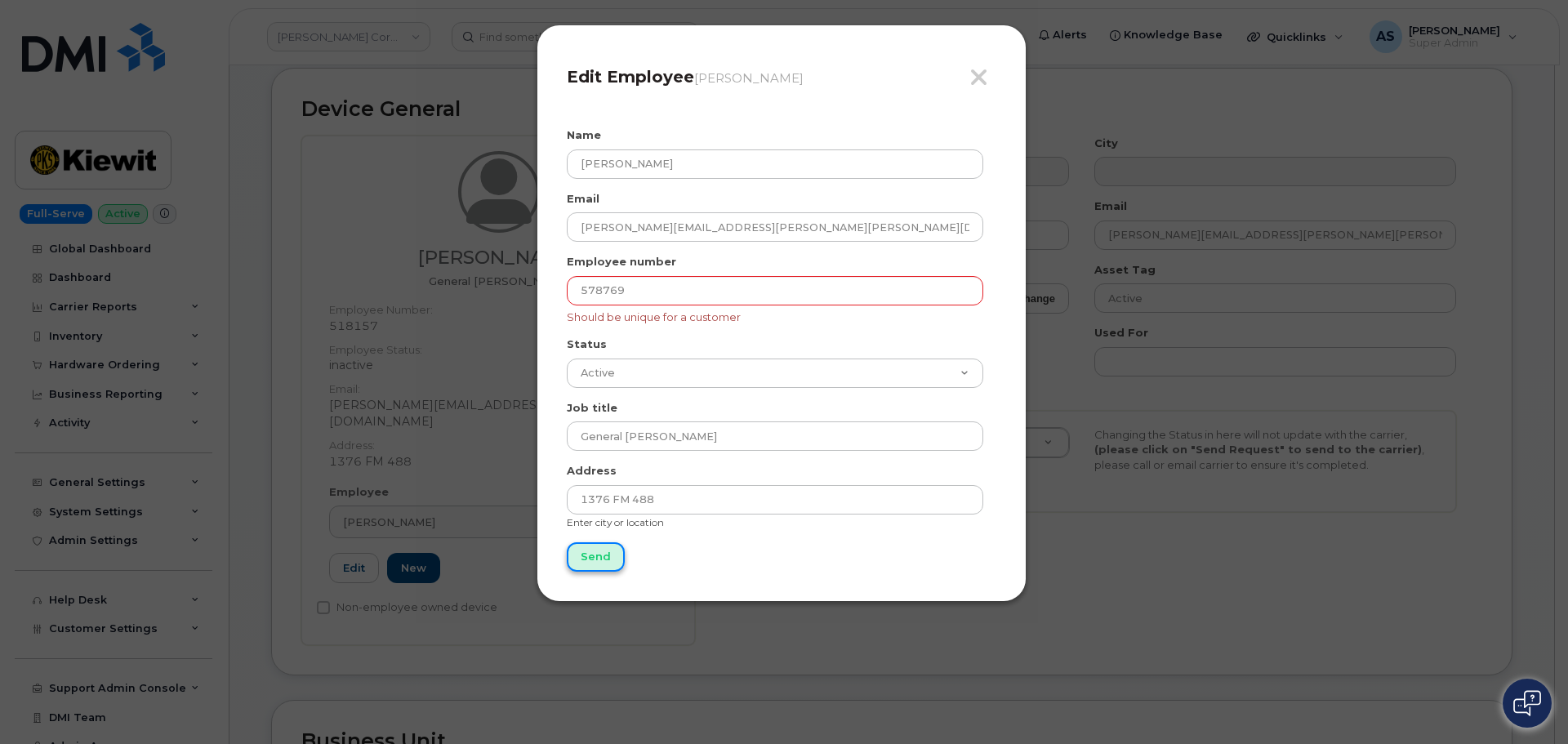
click at [609, 557] on input "Send" at bounding box center [595, 557] width 58 height 30
type input "Send"
click at [973, 75] on icon "button" at bounding box center [979, 77] width 19 height 24
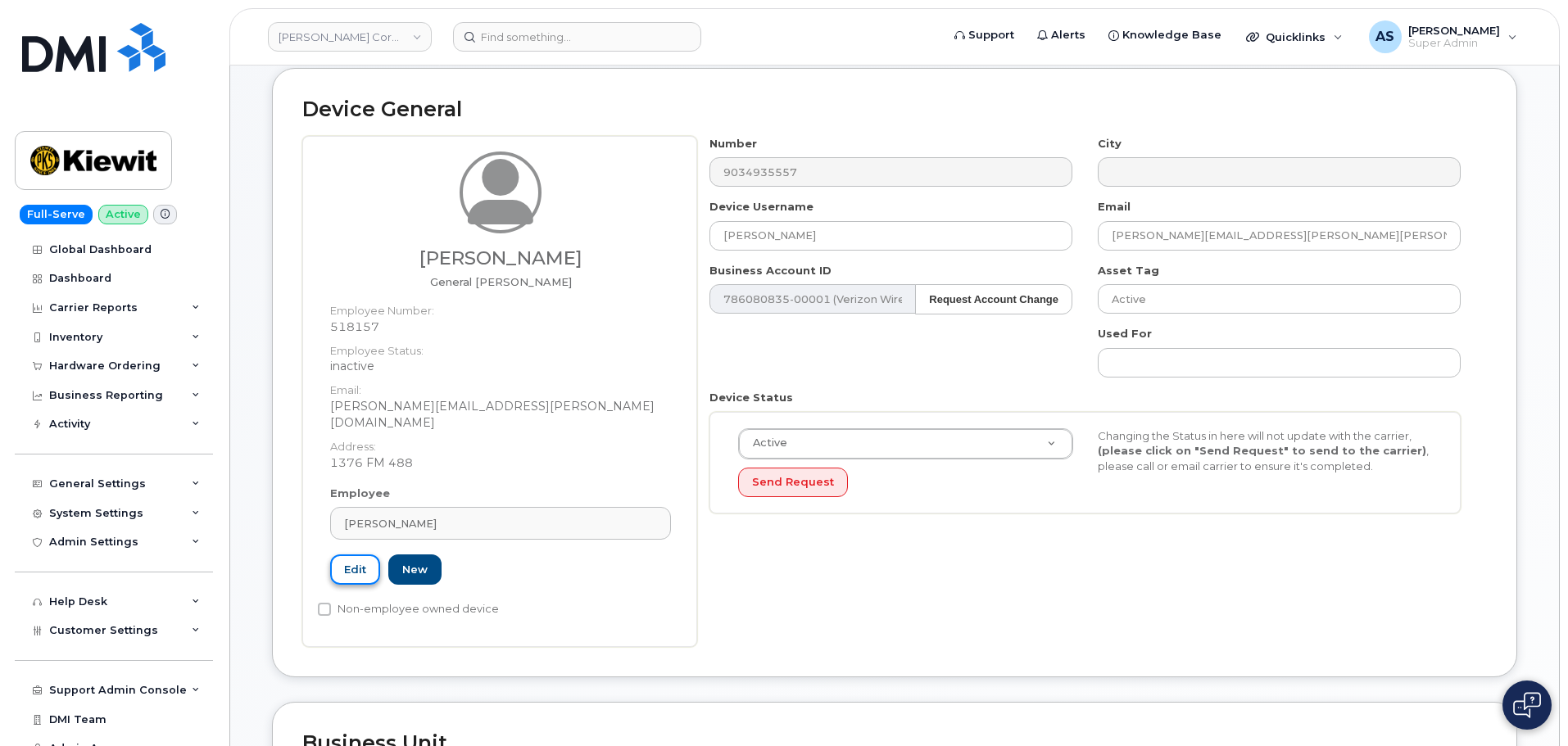
click at [358, 556] on link "Edit" at bounding box center [355, 569] width 50 height 30
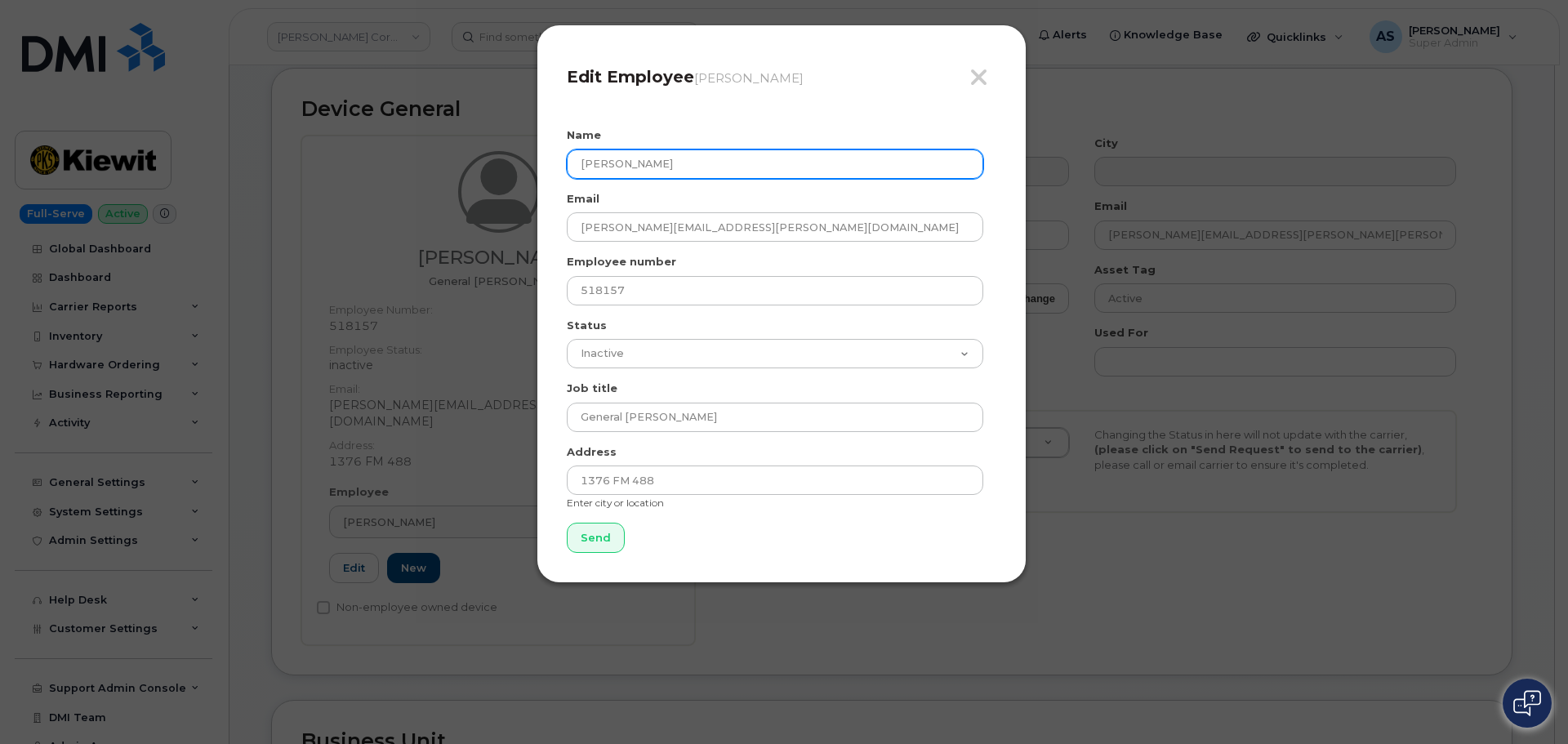
drag, startPoint x: 596, startPoint y: 176, endPoint x: 383, endPoint y: 206, distance: 215.1
click at [391, 199] on div "Close Edit Employee Ranulfo Andrade Jr Name Ranulfo Andrade Jr Email RANULFO.AN…" at bounding box center [784, 372] width 1568 height 744
paste input "genaro ganboa"
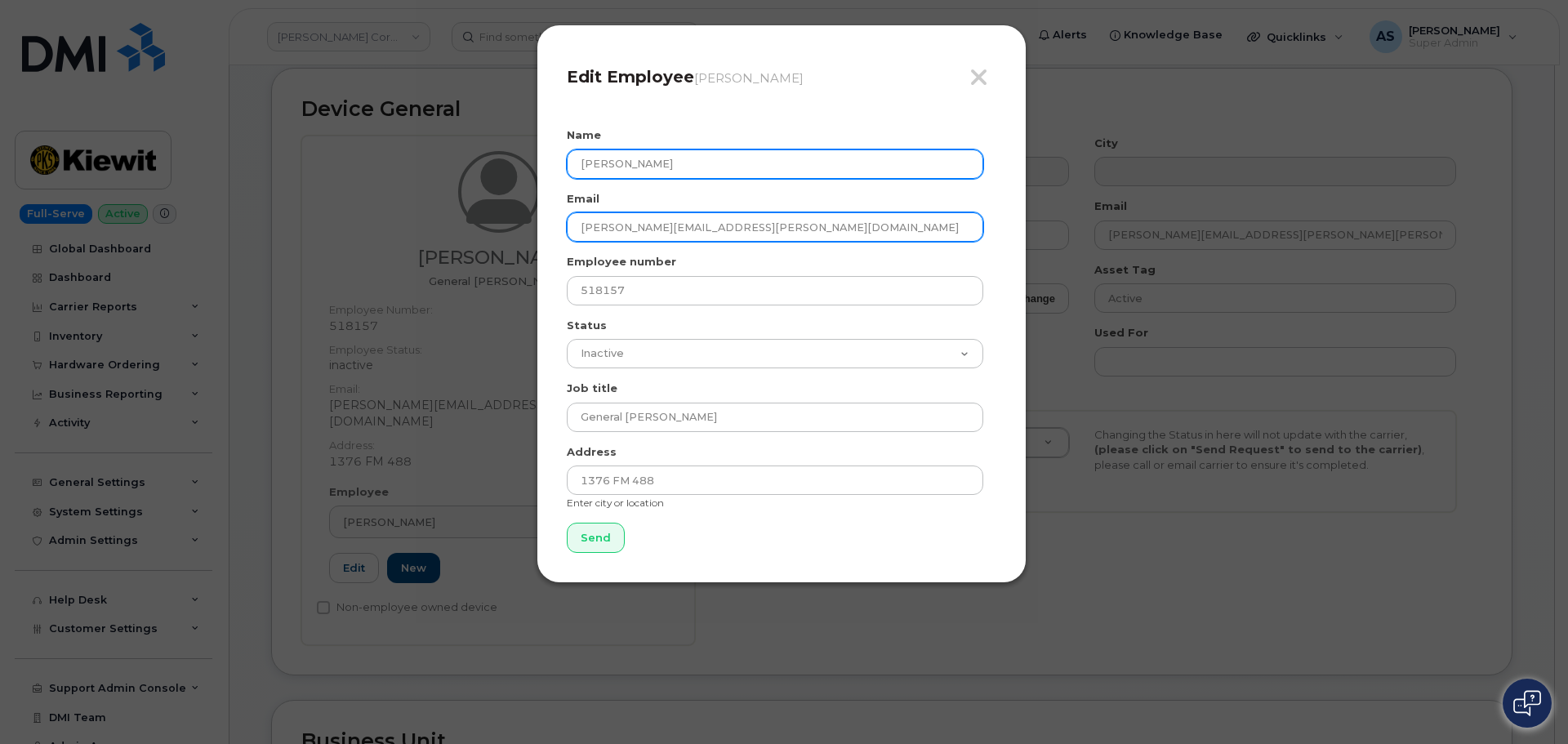
type input "genaro ganboa"
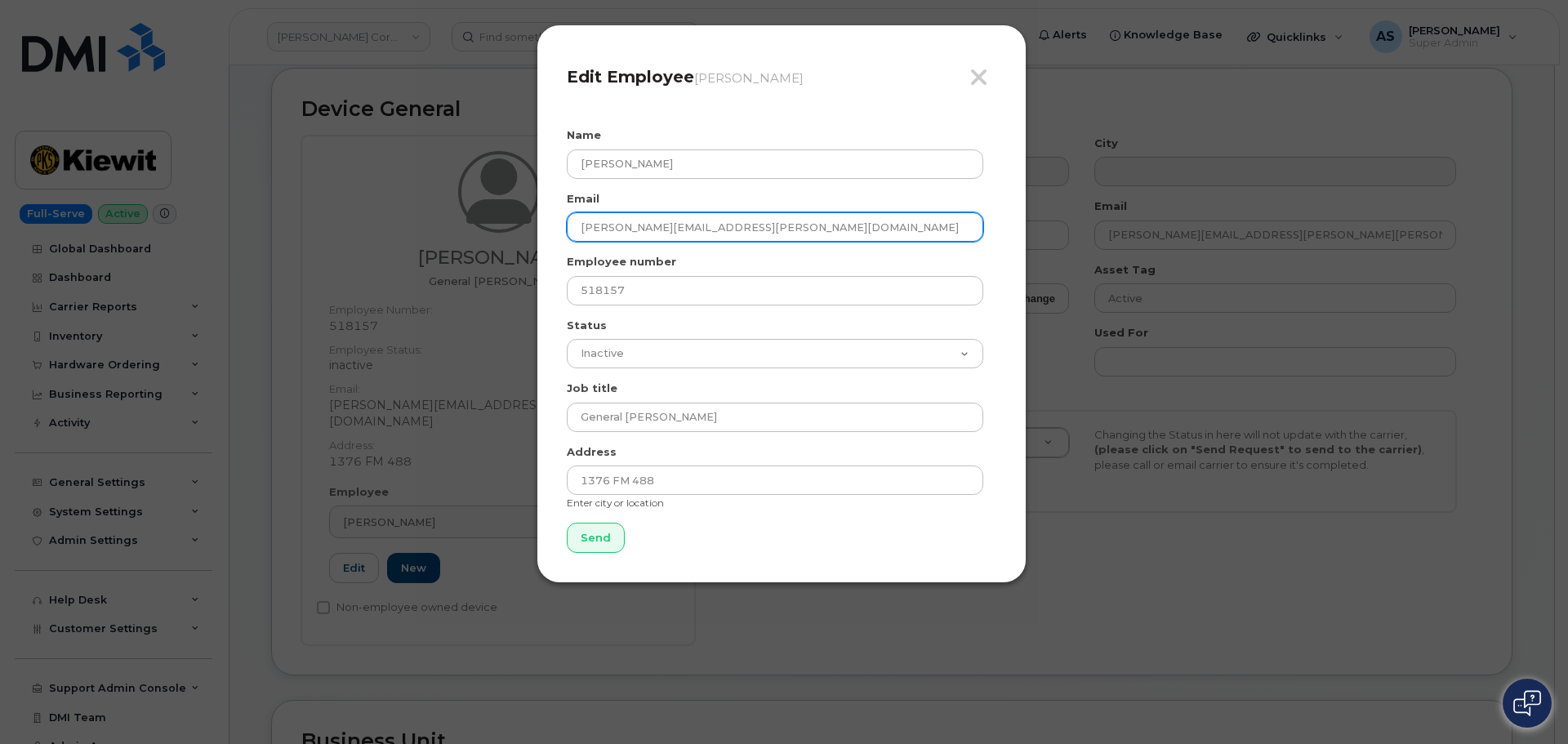
drag, startPoint x: 751, startPoint y: 229, endPoint x: 467, endPoint y: 236, distance: 284.1
click at [467, 236] on div "Close Edit Employee Ranulfo Andrade Jr Name genaro ganboa Email RANULFO.ANDRADE…" at bounding box center [784, 372] width 1568 height 744
paste input "genaro.ganboa@kiewit.com"
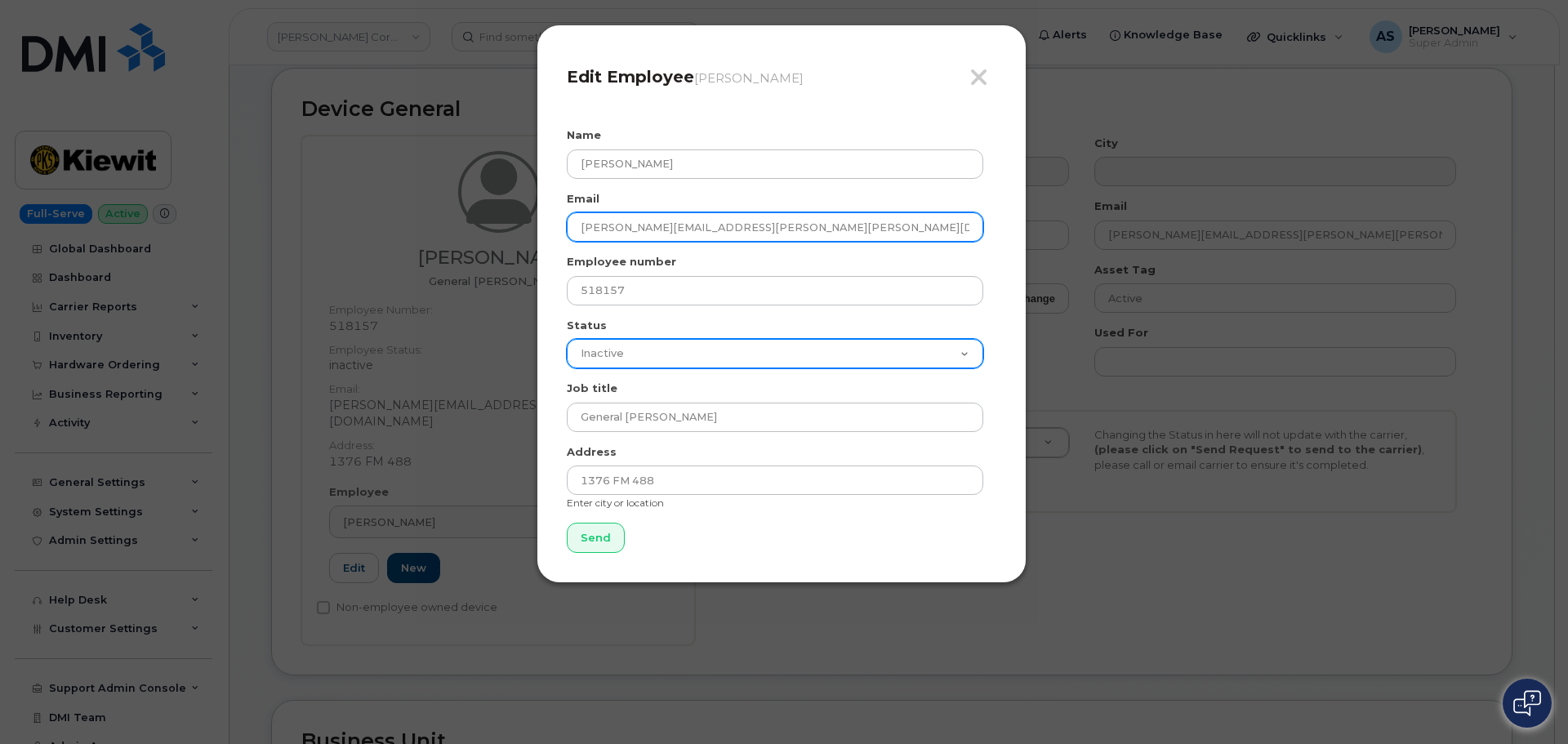
type input "genaro.ganboa@kiewit.com"
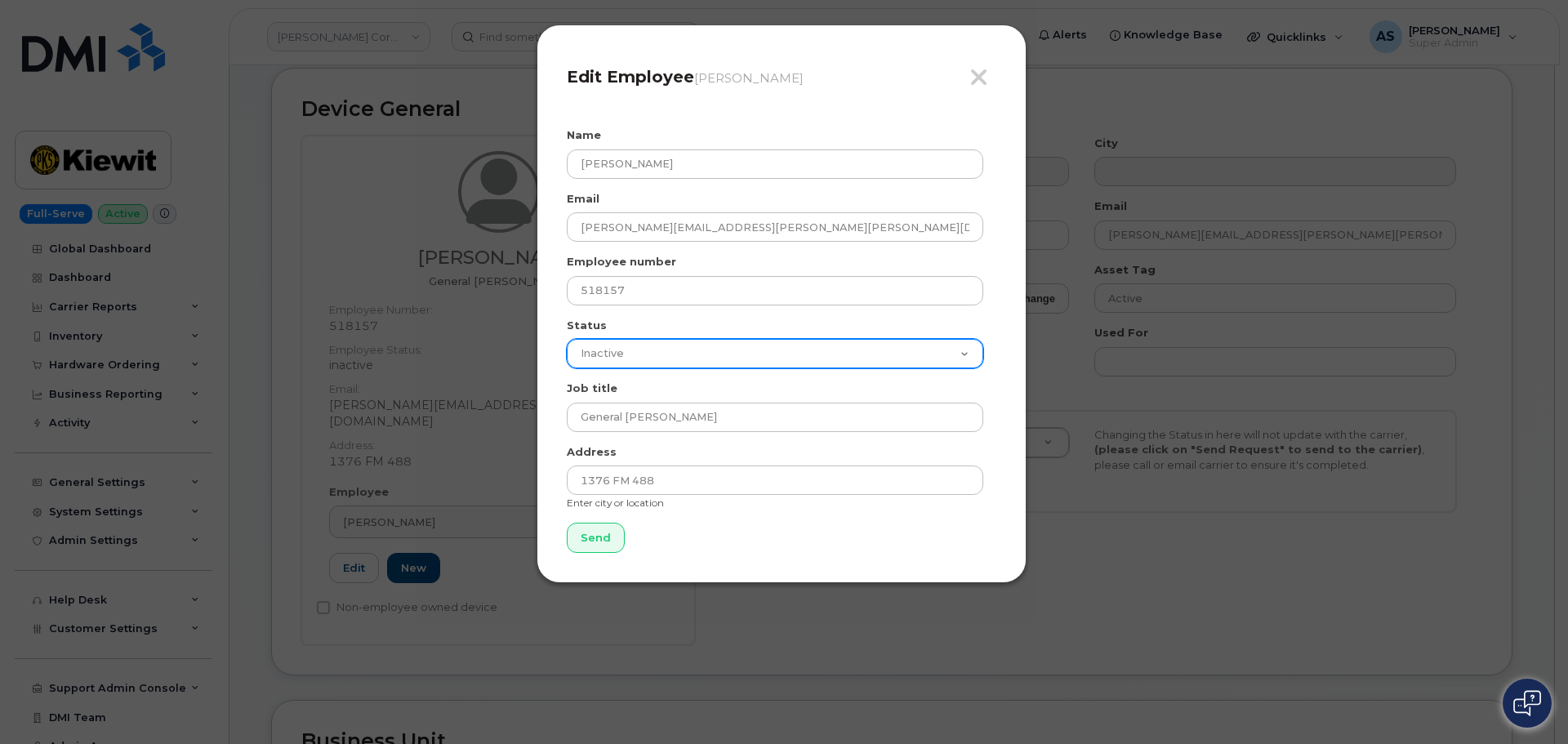
click at [675, 359] on select "Active On-Leave Long Term Short Term Maternity Leave Temp Layoff Inactive" at bounding box center [774, 353] width 416 height 30
select select "active"
click at [566, 338] on select "Active On-Leave Long Term Short Term Maternity Leave Temp Layoff Inactive" at bounding box center [774, 353] width 416 height 30
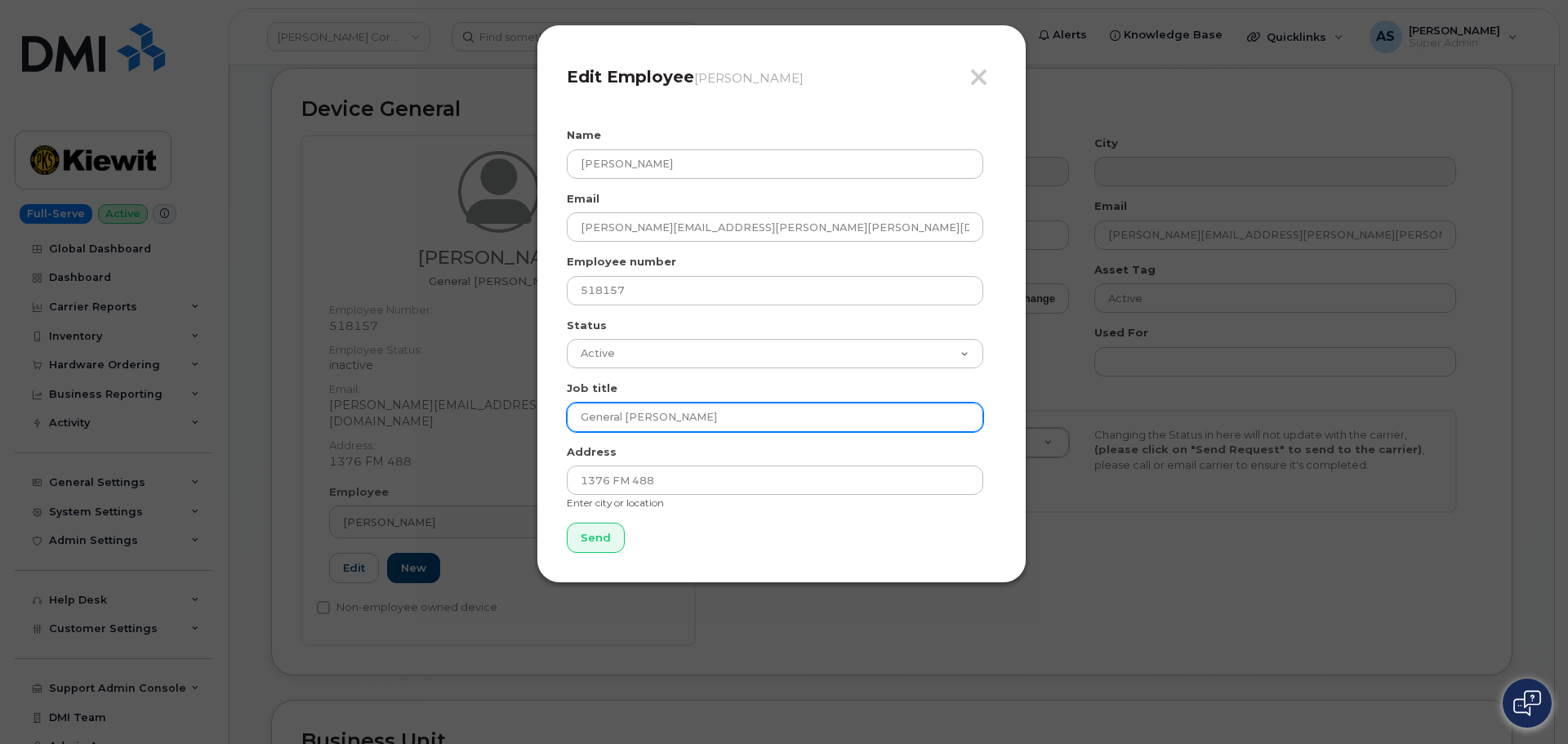
drag, startPoint x: 706, startPoint y: 414, endPoint x: 477, endPoint y: 405, distance: 229.2
click at [479, 405] on div "Close Edit Employee Ranulfo Andrade Jr Name genaro ganboa Email genaro.ganboa@k…" at bounding box center [784, 372] width 1568 height 744
drag, startPoint x: 738, startPoint y: 539, endPoint x: 721, endPoint y: 542, distance: 17.3
click at [721, 542] on form "Name genaro ganboa Email genaro.ganboa@kiewit.com Employee number 518157 Status…" at bounding box center [781, 339] width 430 height 426
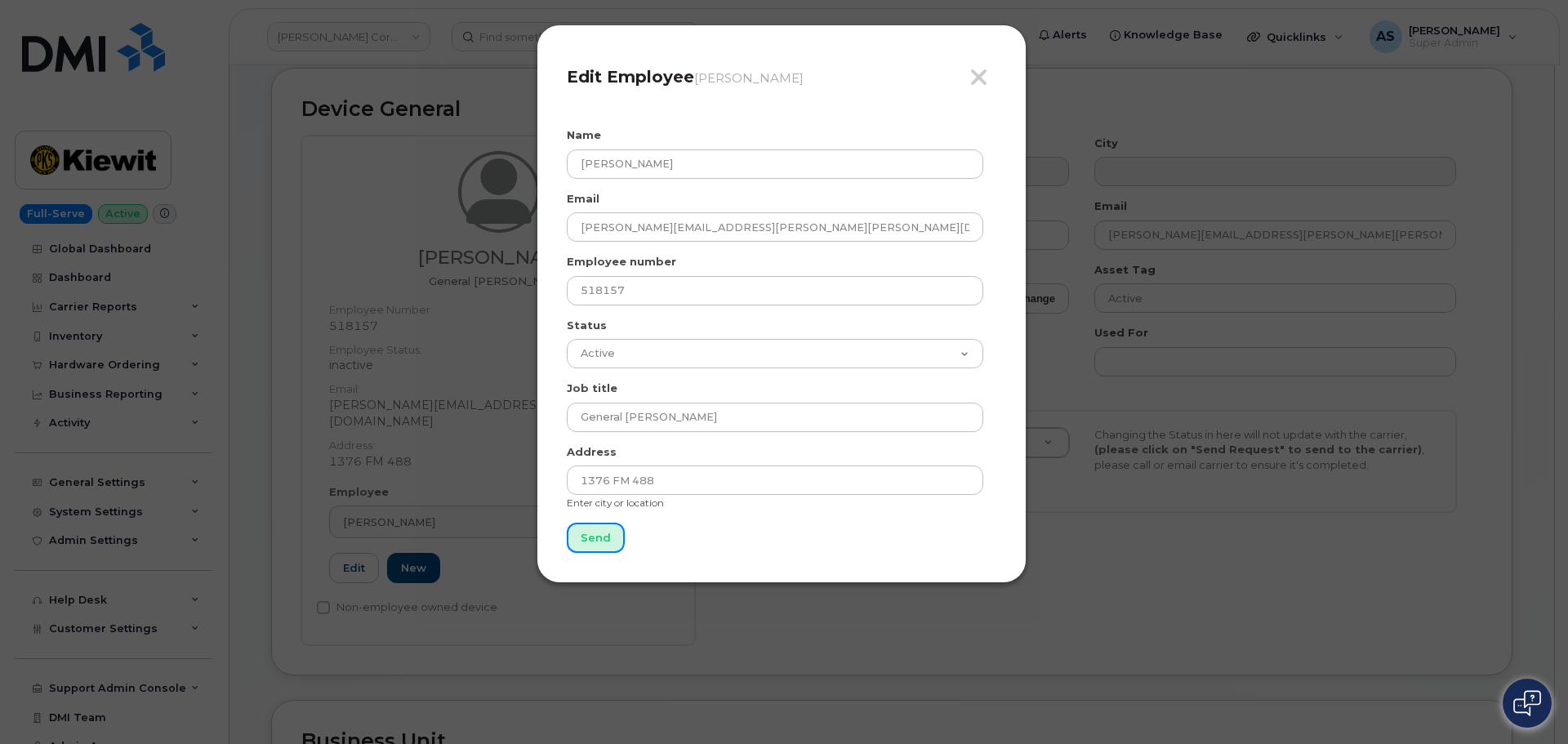
drag, startPoint x: 603, startPoint y: 538, endPoint x: 593, endPoint y: 542, distance: 10.8
click at [601, 536] on input "Send" at bounding box center [595, 537] width 58 height 30
type input "Send"
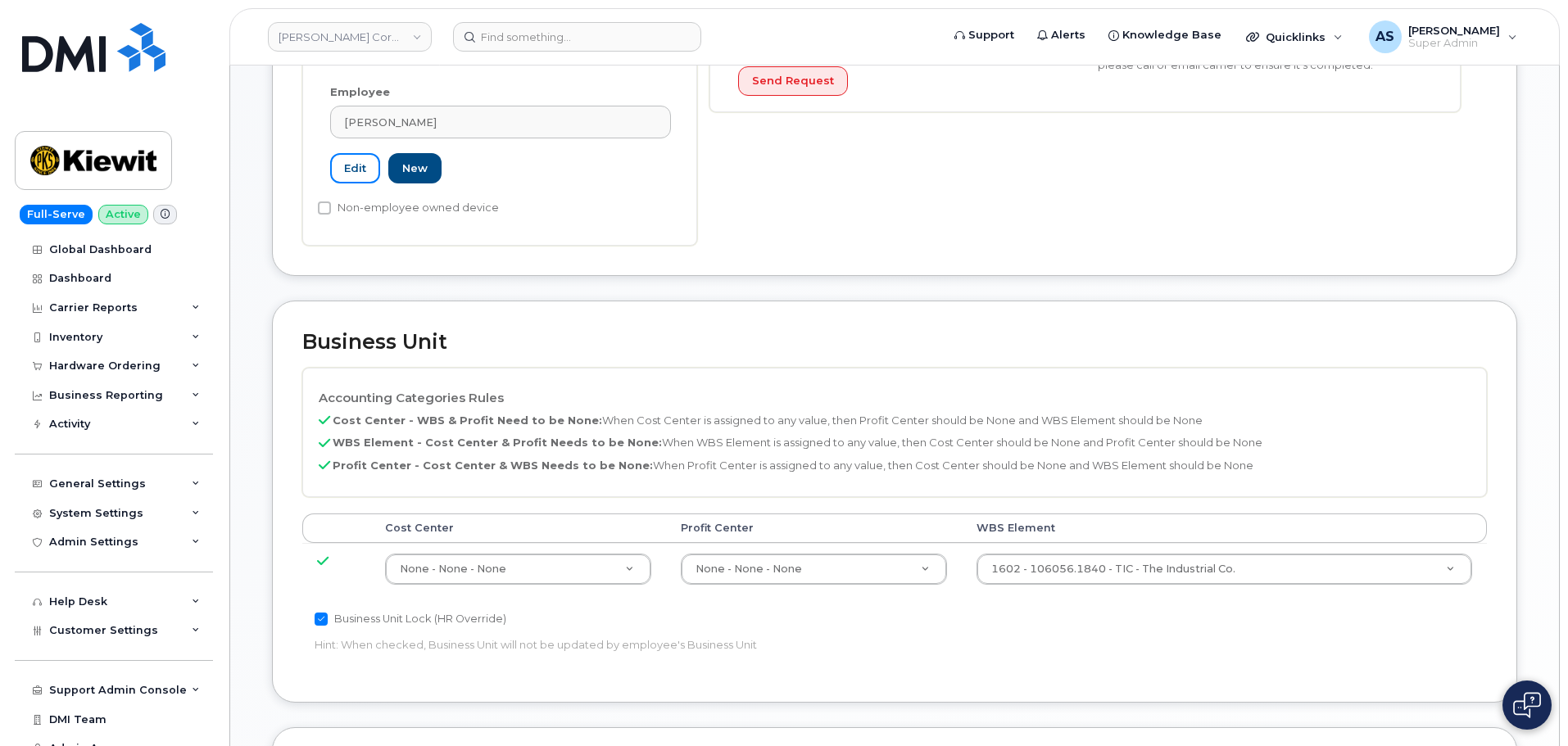
scroll to position [736, 0]
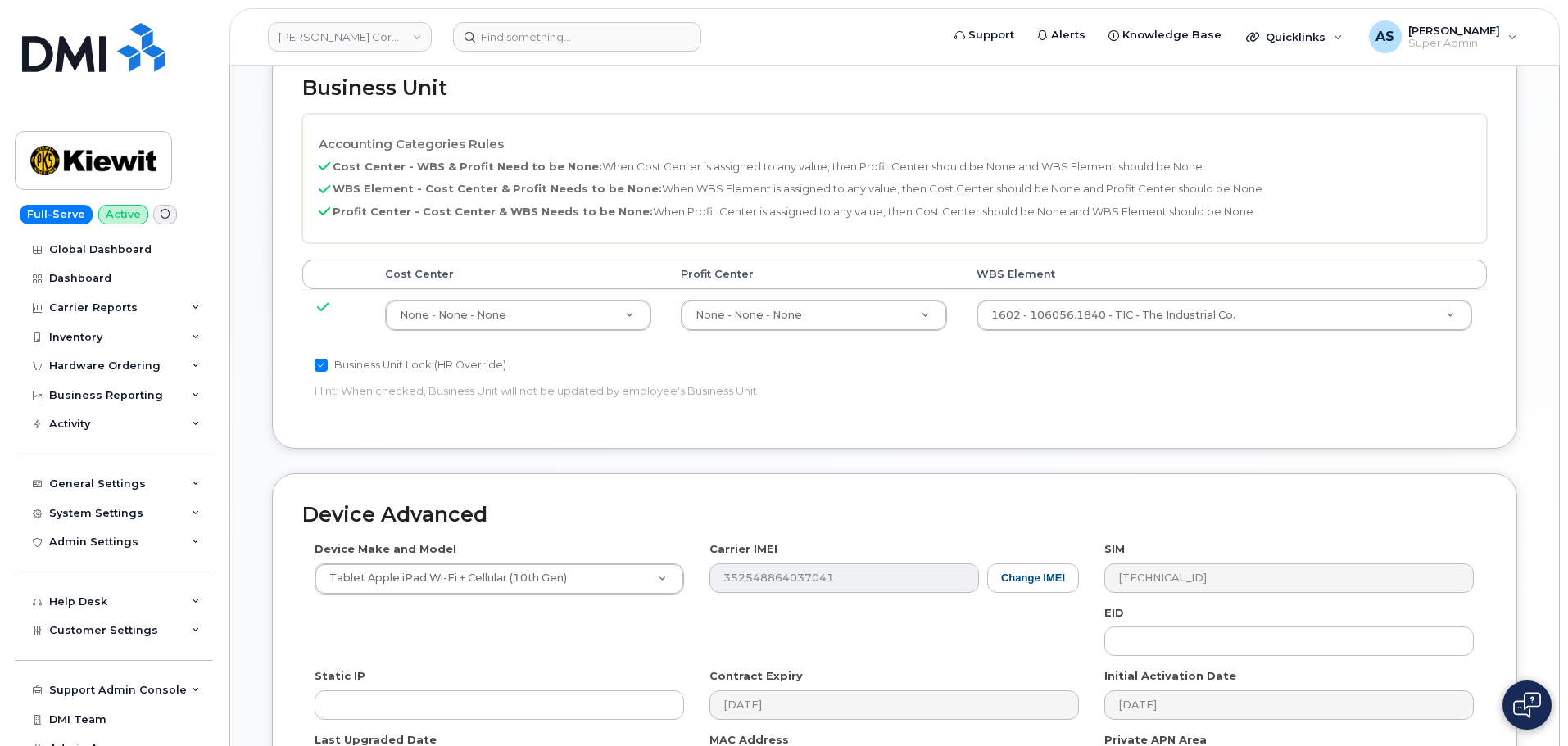
click at [1303, 399] on div "Accounting Categories Rules Cost Center - WBS & Profit Need to be None: When Co…" at bounding box center [894, 266] width 1184 height 305
click at [1087, 356] on div "Business Unit Lock (HR Override) Hint: When checked, Business Unit will not be …" at bounding box center [696, 382] width 790 height 52
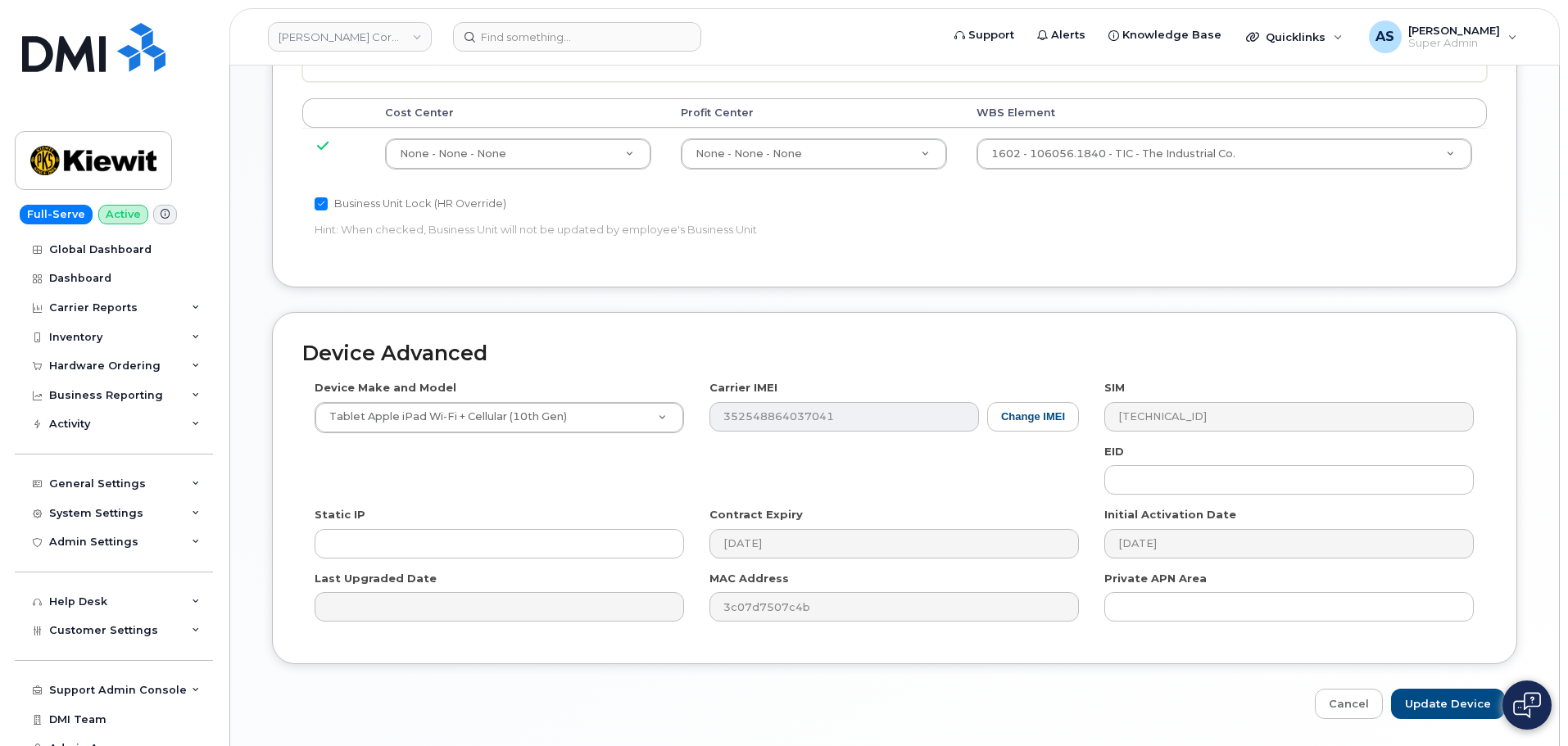
scroll to position [937, 0]
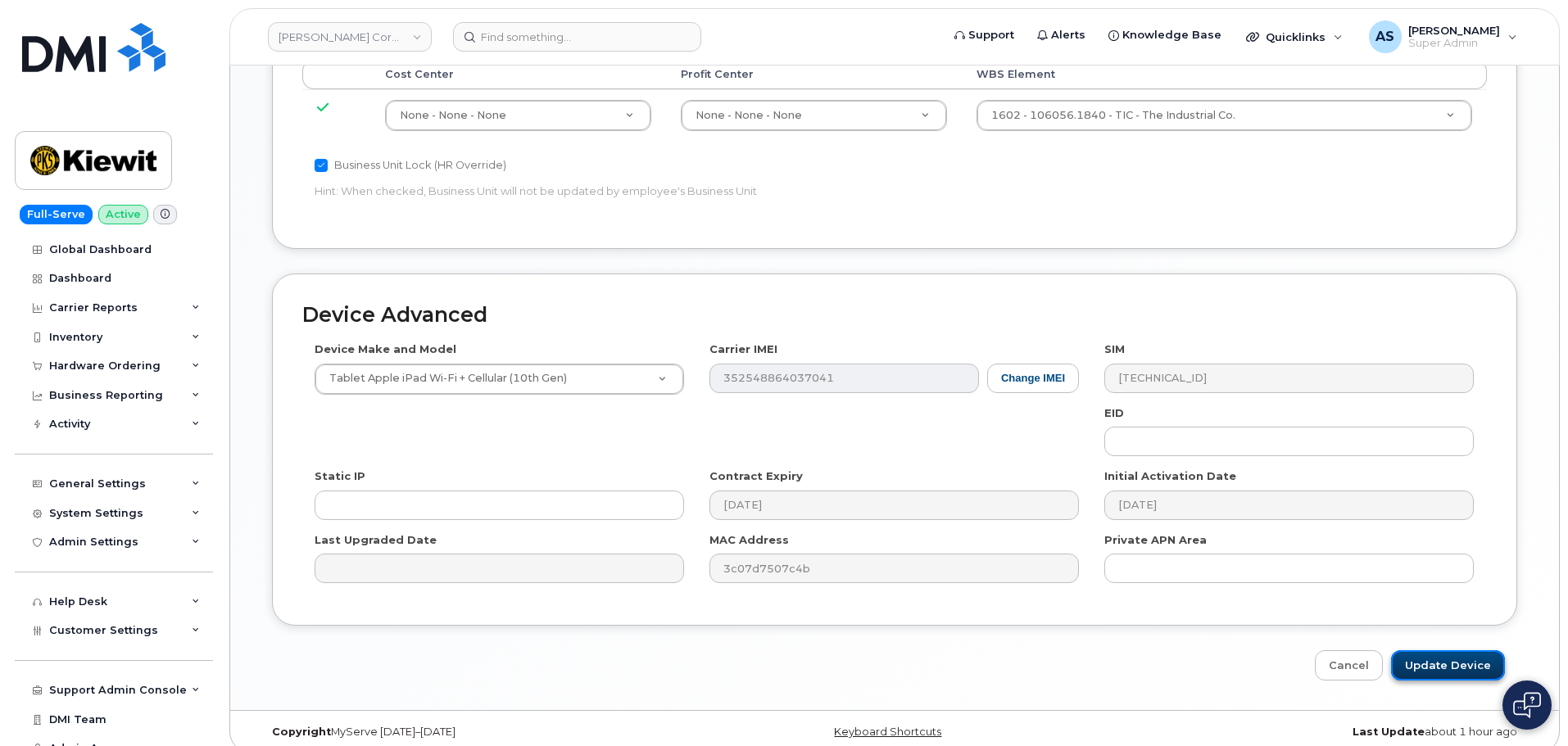
click at [1468, 650] on input "Update Device" at bounding box center [1447, 664] width 114 height 30
type input "Saving..."
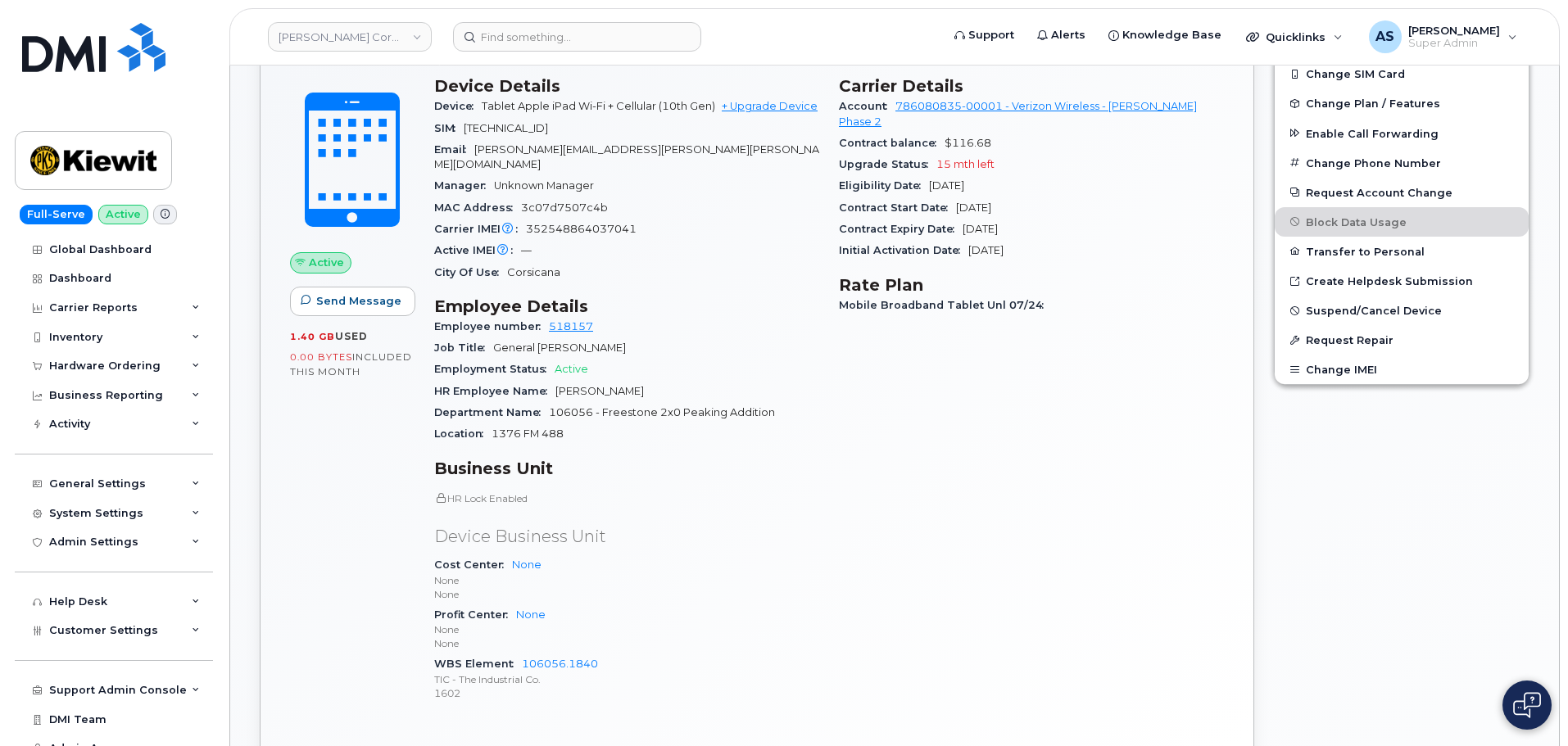
scroll to position [654, 0]
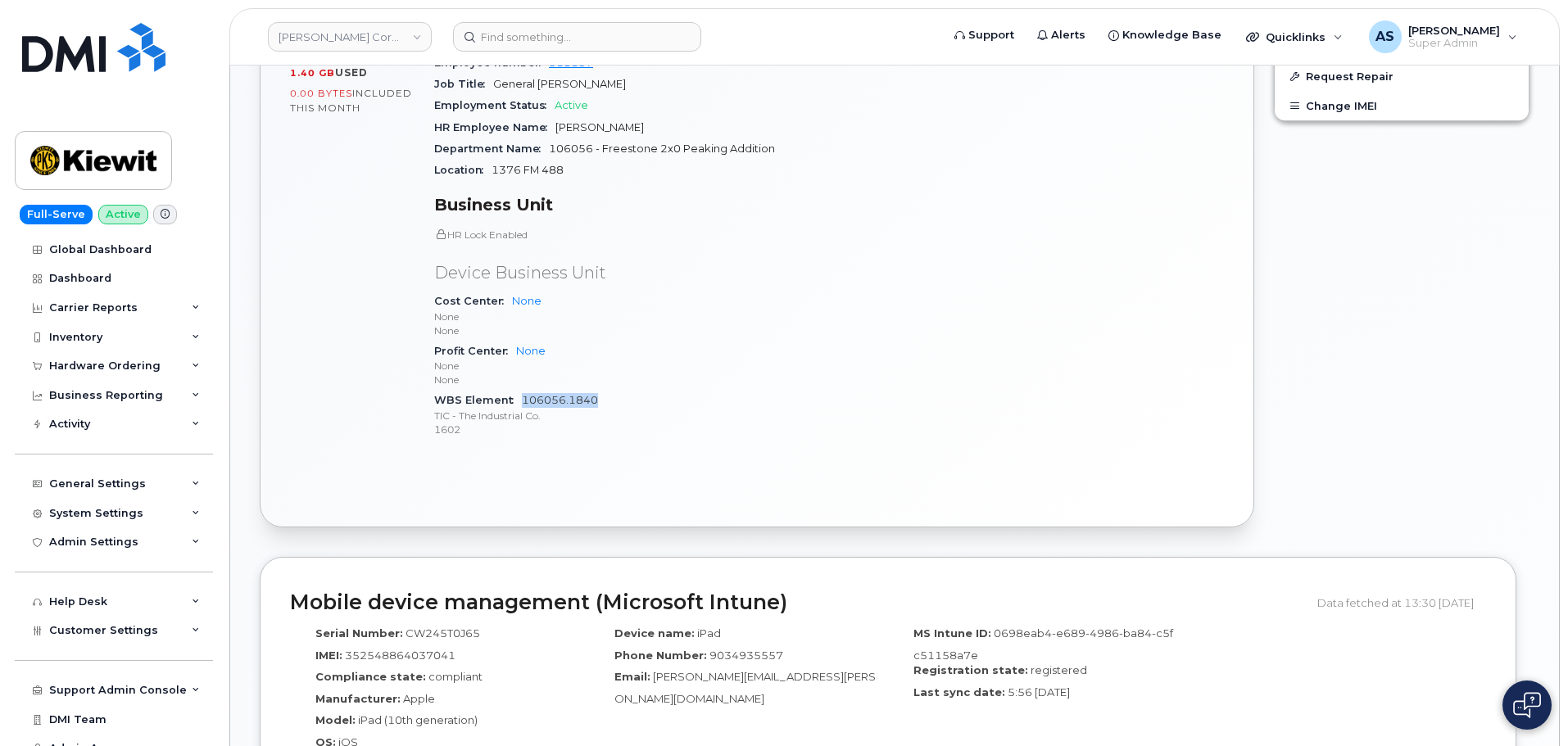
drag, startPoint x: 601, startPoint y: 384, endPoint x: 523, endPoint y: 388, distance: 78.1
click at [523, 391] on div "WBS Element 106056.1840 TIC - The Industrial Co. 1602" at bounding box center [626, 414] width 385 height 50
copy link "106056.1840"
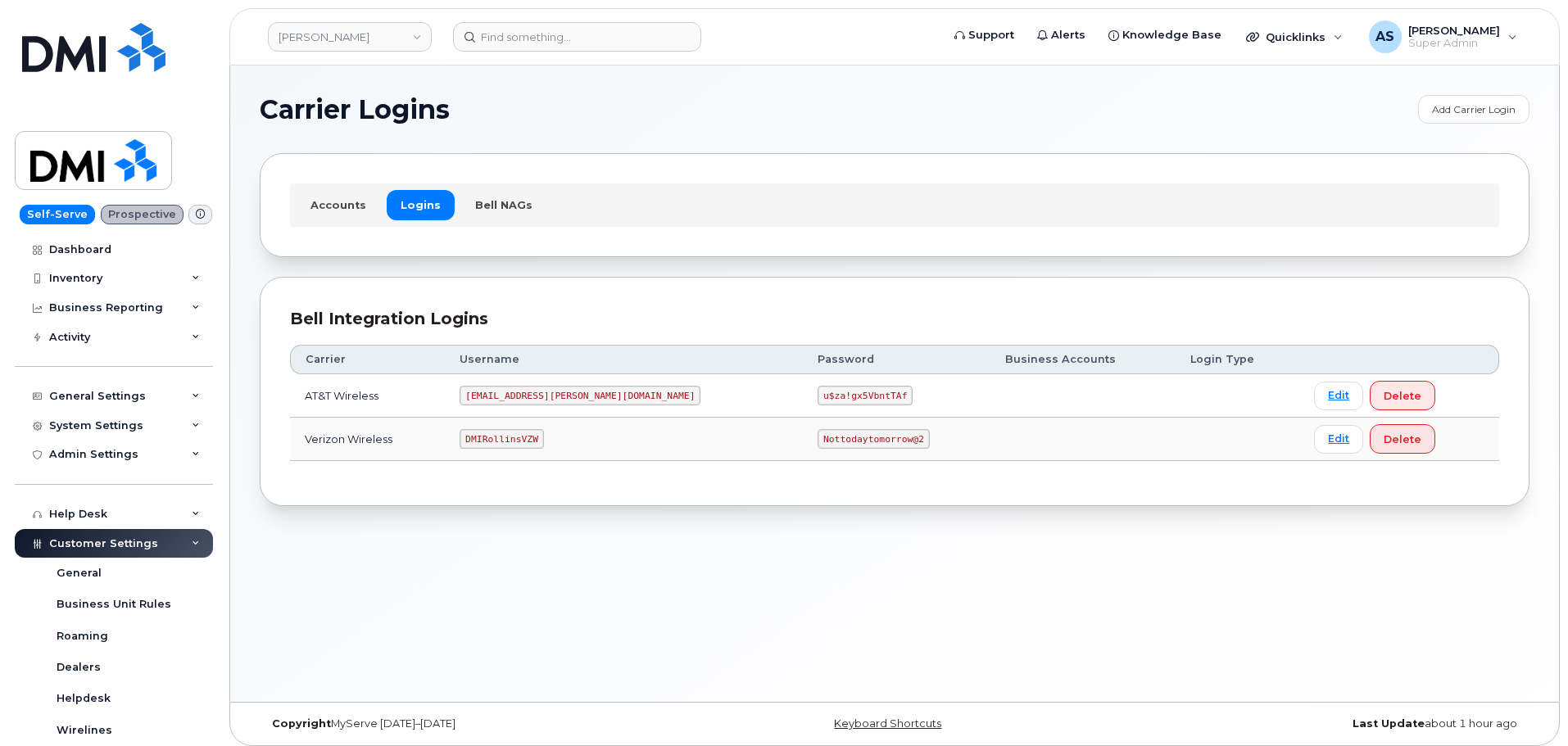
click at [818, 433] on code "Nottodaytomorrow@2" at bounding box center [874, 439] width 112 height 19
click at [818, 432] on code "Nottodaytomorrow@2" at bounding box center [874, 439] width 112 height 19
copy code "Nottodaytomorrow@2"
